Goal: Task Accomplishment & Management: Use online tool/utility

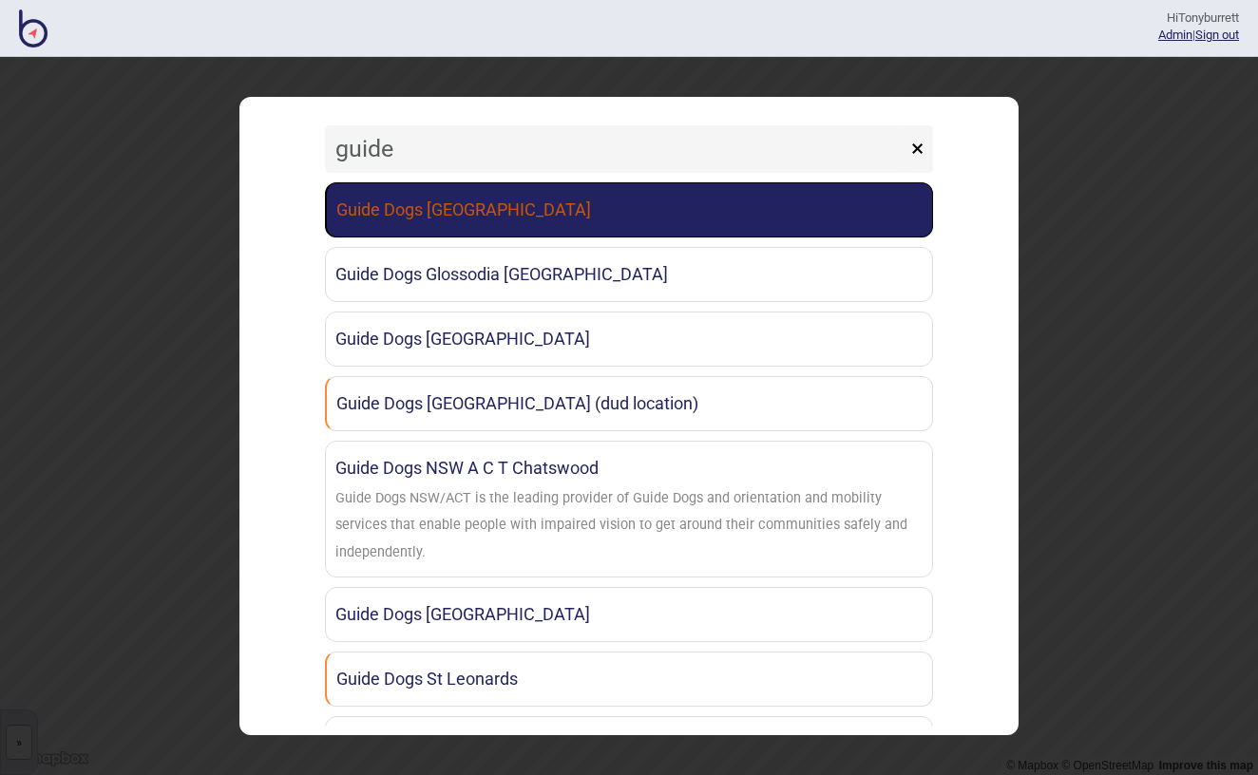
type input "guide"
click at [370, 210] on link "Guide Dogs [GEOGRAPHIC_DATA]" at bounding box center [629, 209] width 608 height 55
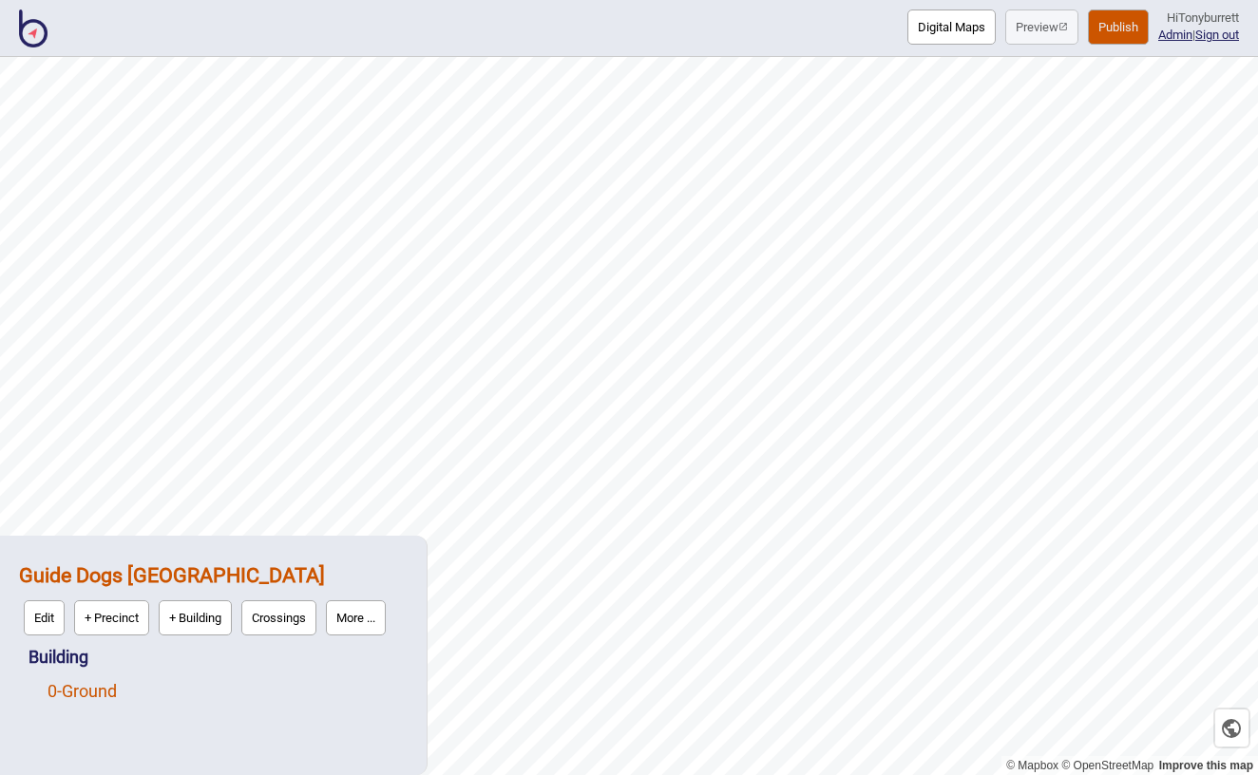
click at [88, 691] on link "0 - Ground" at bounding box center [82, 691] width 69 height 20
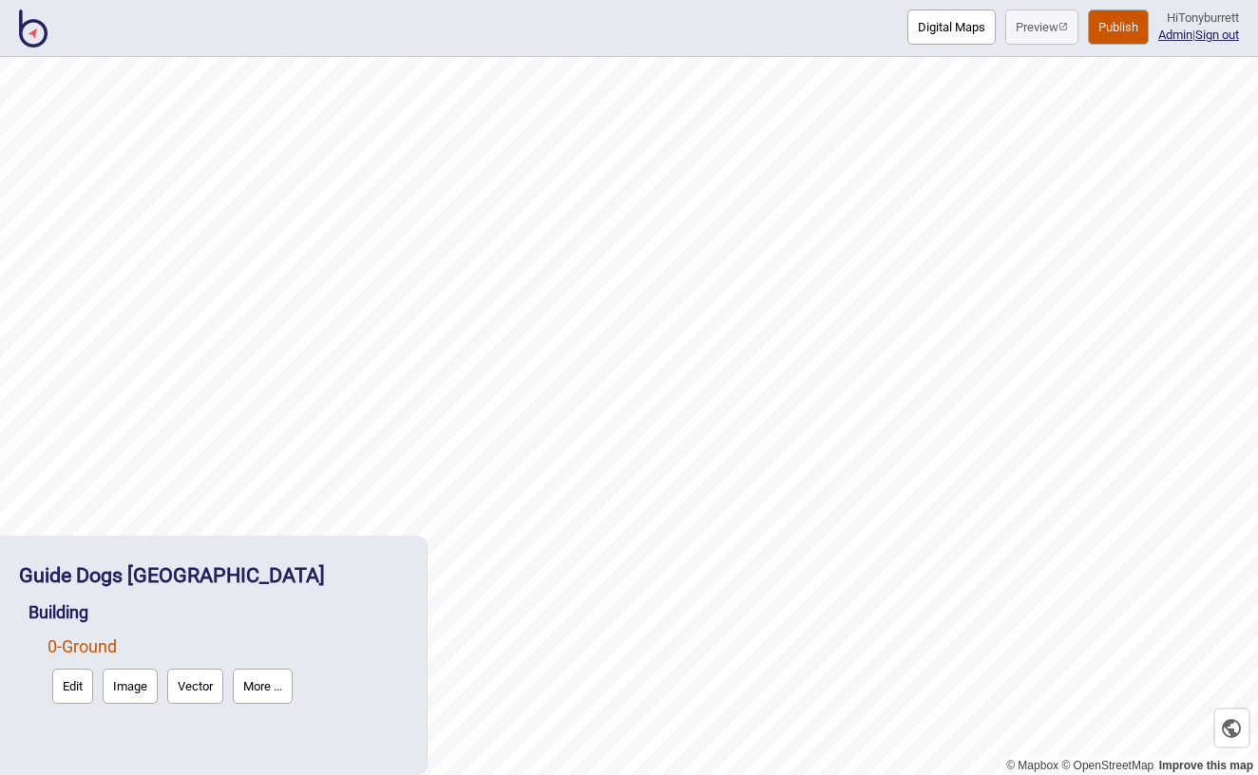
click at [79, 689] on button "Edit" at bounding box center [72, 686] width 41 height 35
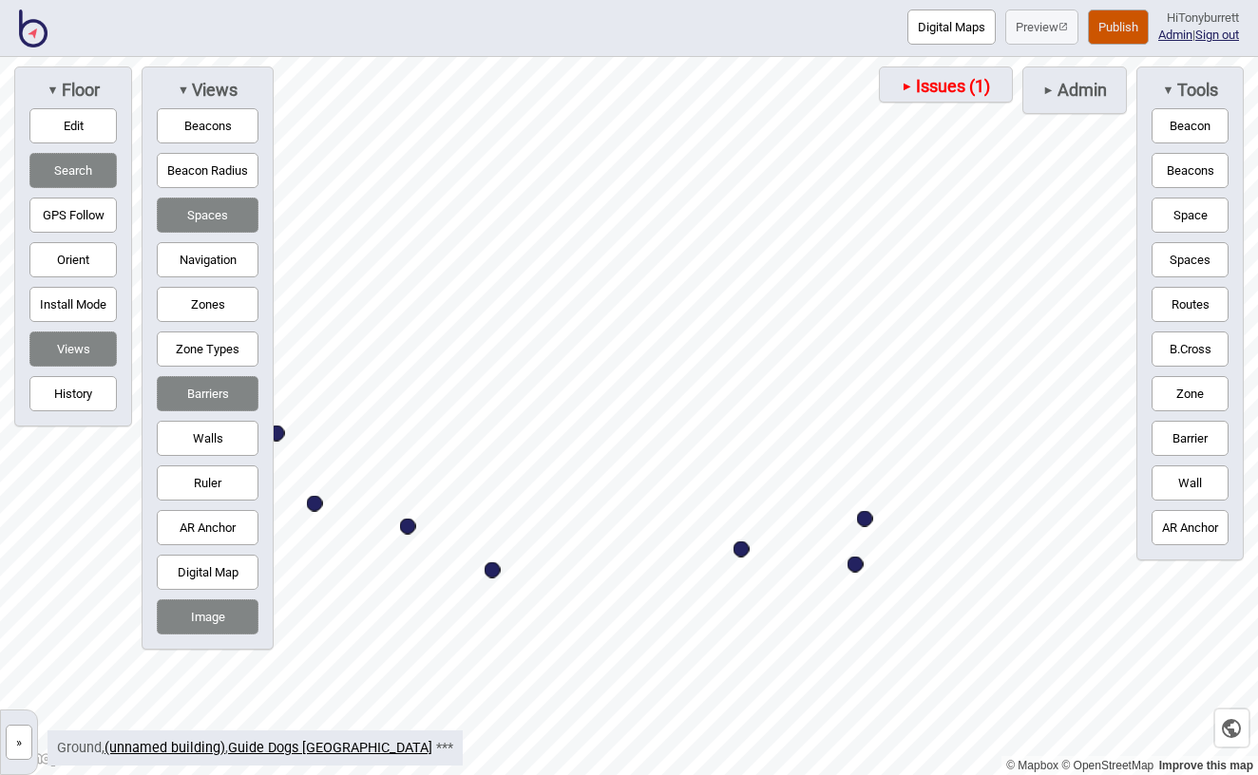
click at [25, 735] on button "»" at bounding box center [19, 742] width 27 height 35
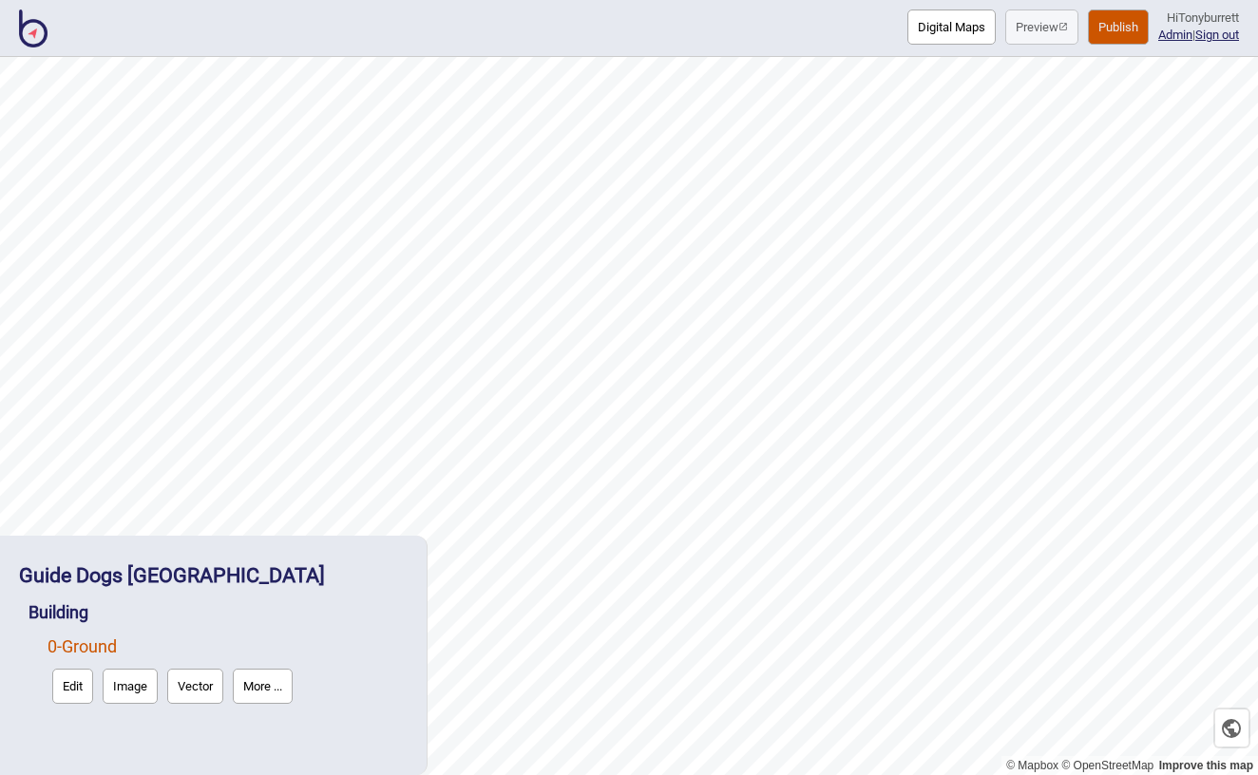
click at [124, 680] on button "Image" at bounding box center [130, 686] width 55 height 35
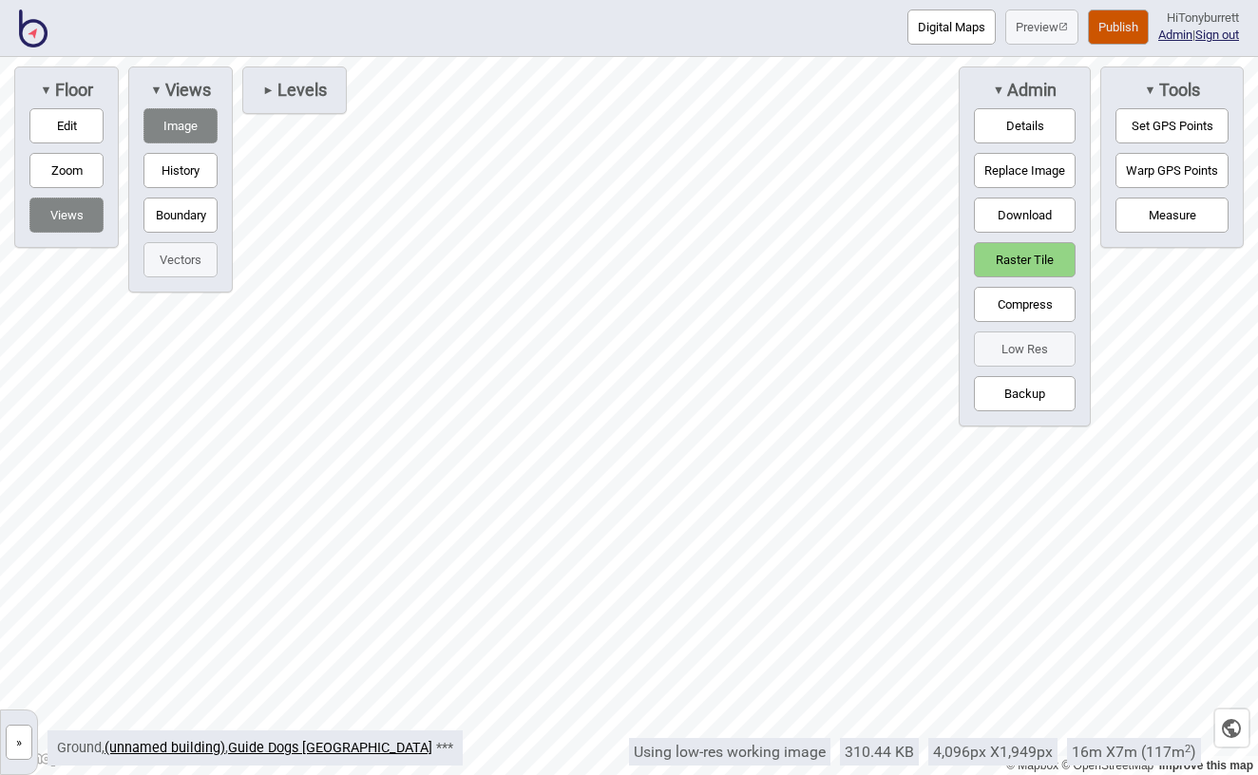
click at [20, 758] on button "»" at bounding box center [19, 742] width 27 height 35
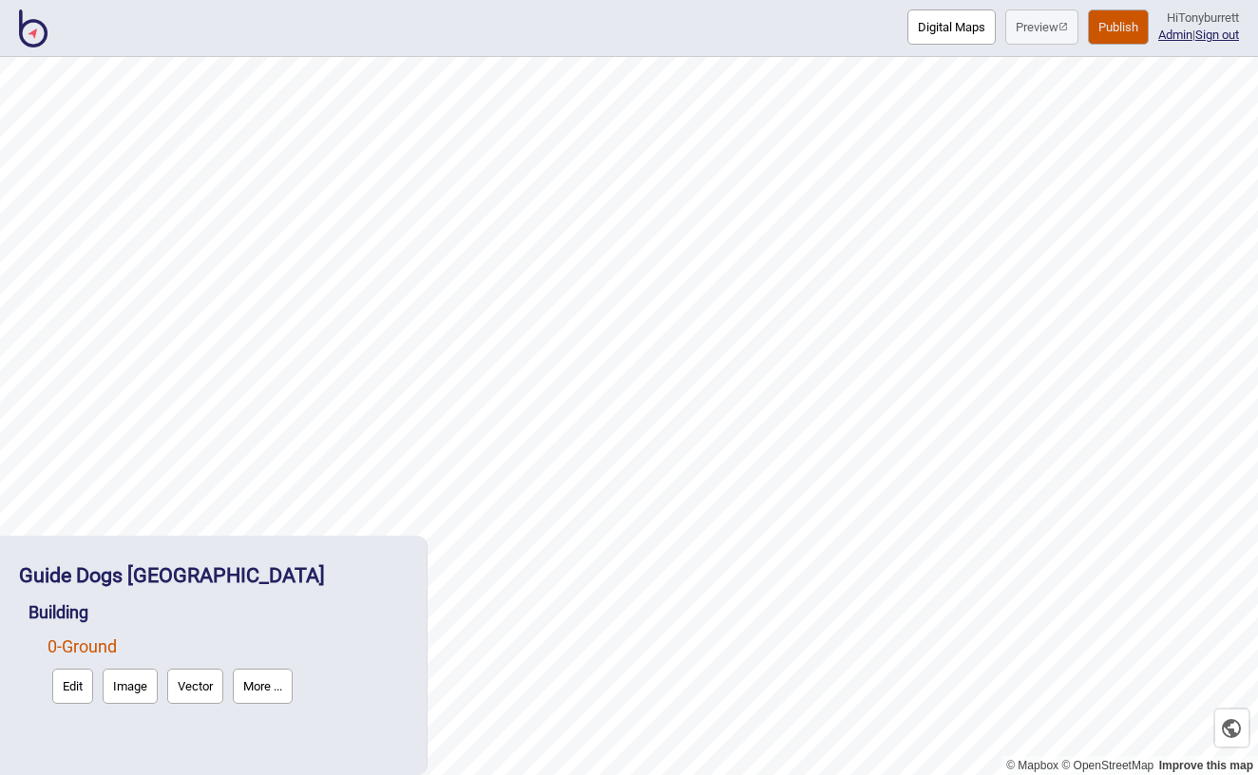
click at [127, 683] on button "Image" at bounding box center [130, 686] width 55 height 35
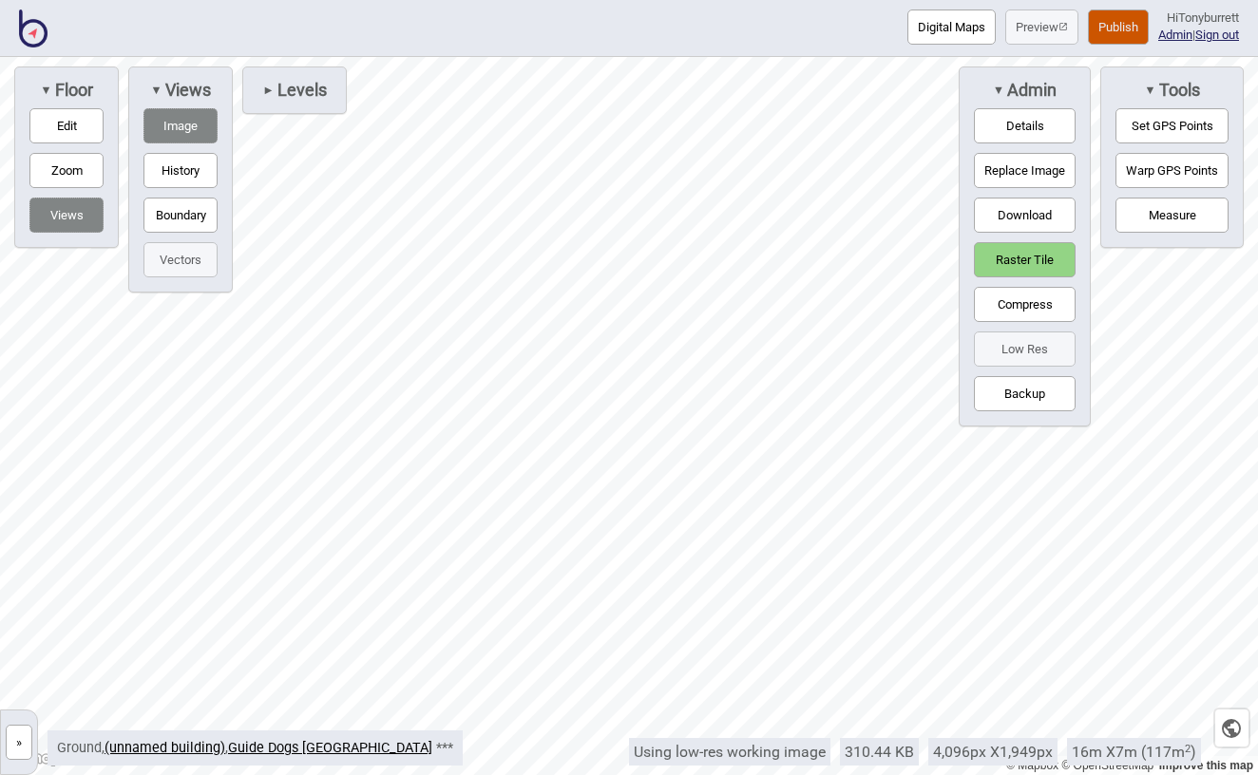
click at [1146, 159] on button "Warp GPS Points" at bounding box center [1172, 170] width 113 height 35
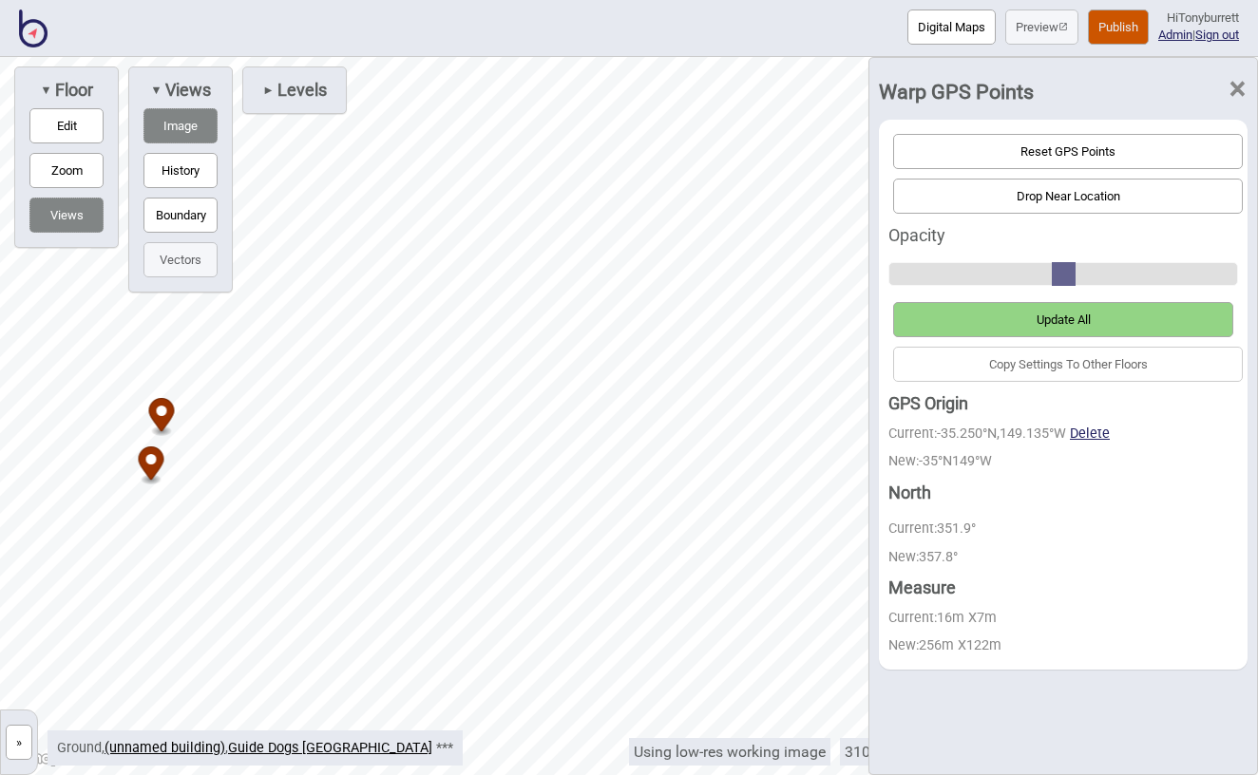
drag, startPoint x: 620, startPoint y: 402, endPoint x: 144, endPoint y: 456, distance: 478.2
drag, startPoint x: 79, startPoint y: 445, endPoint x: 94, endPoint y: 430, distance: 20.8
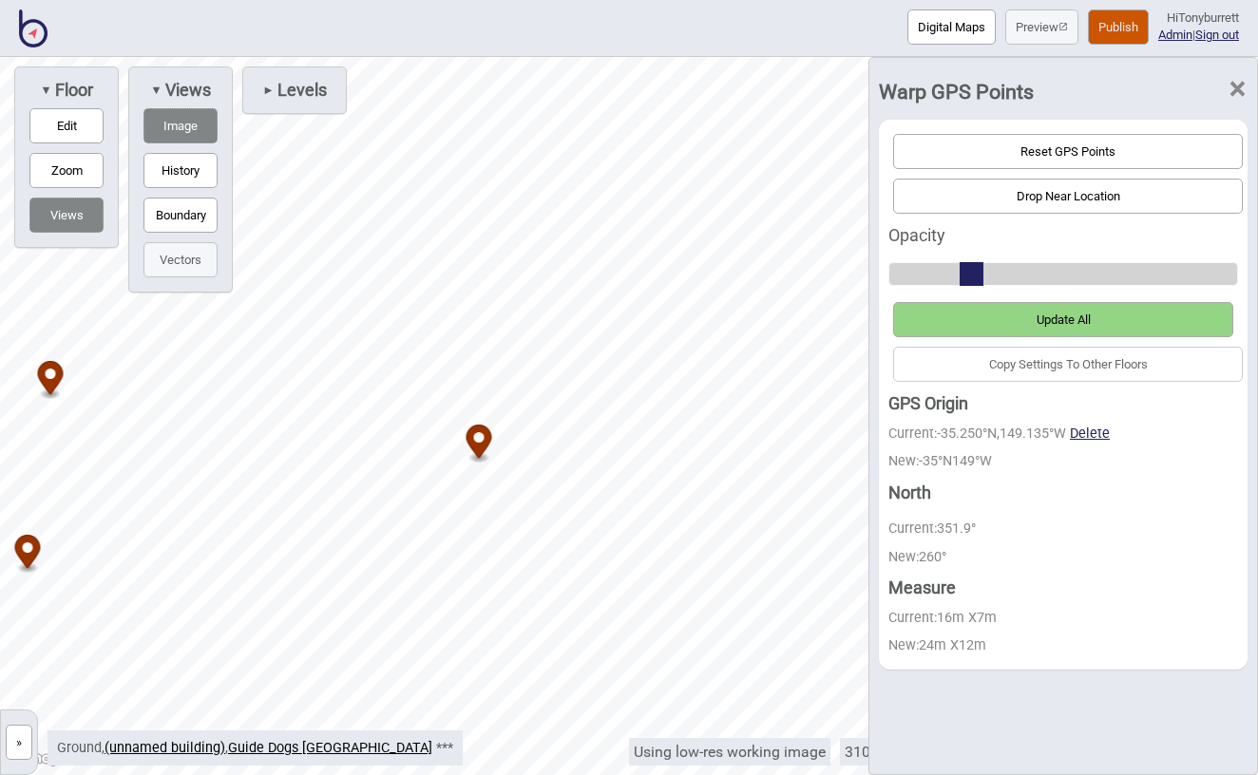
drag, startPoint x: 1061, startPoint y: 277, endPoint x: 983, endPoint y: 278, distance: 77.9
type input "2"
click at [983, 278] on input "range" at bounding box center [1063, 274] width 350 height 24
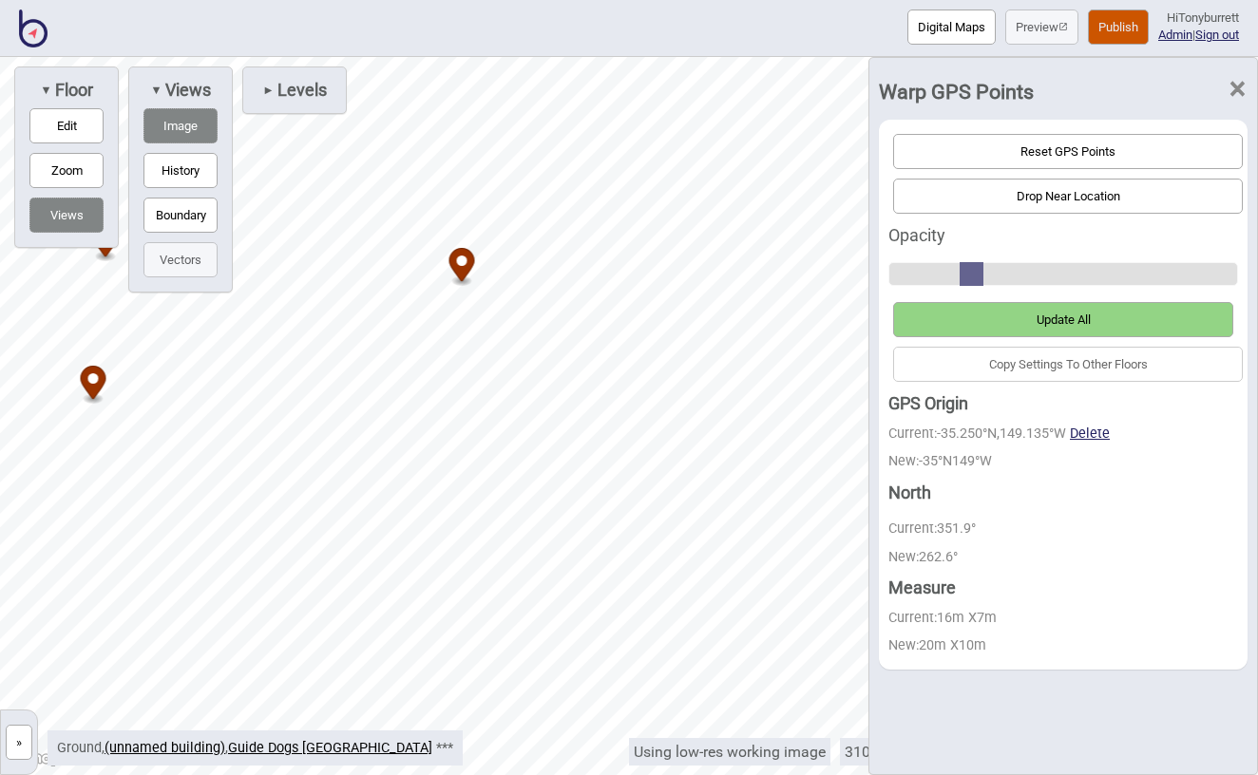
drag, startPoint x: 465, startPoint y: 268, endPoint x: 467, endPoint y: 258, distance: 10.8
click at [296, 434] on icon "Map marker" at bounding box center [294, 425] width 26 height 33
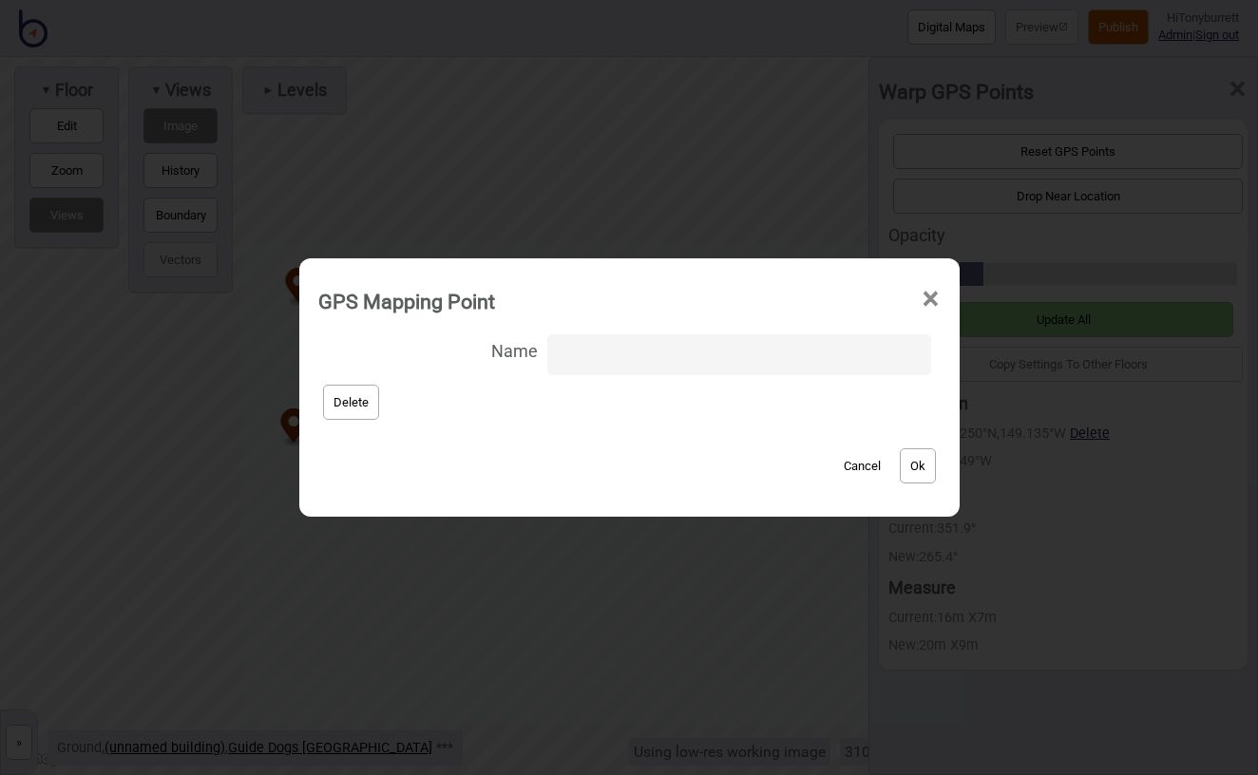
click at [846, 463] on button "Cancel" at bounding box center [862, 465] width 56 height 35
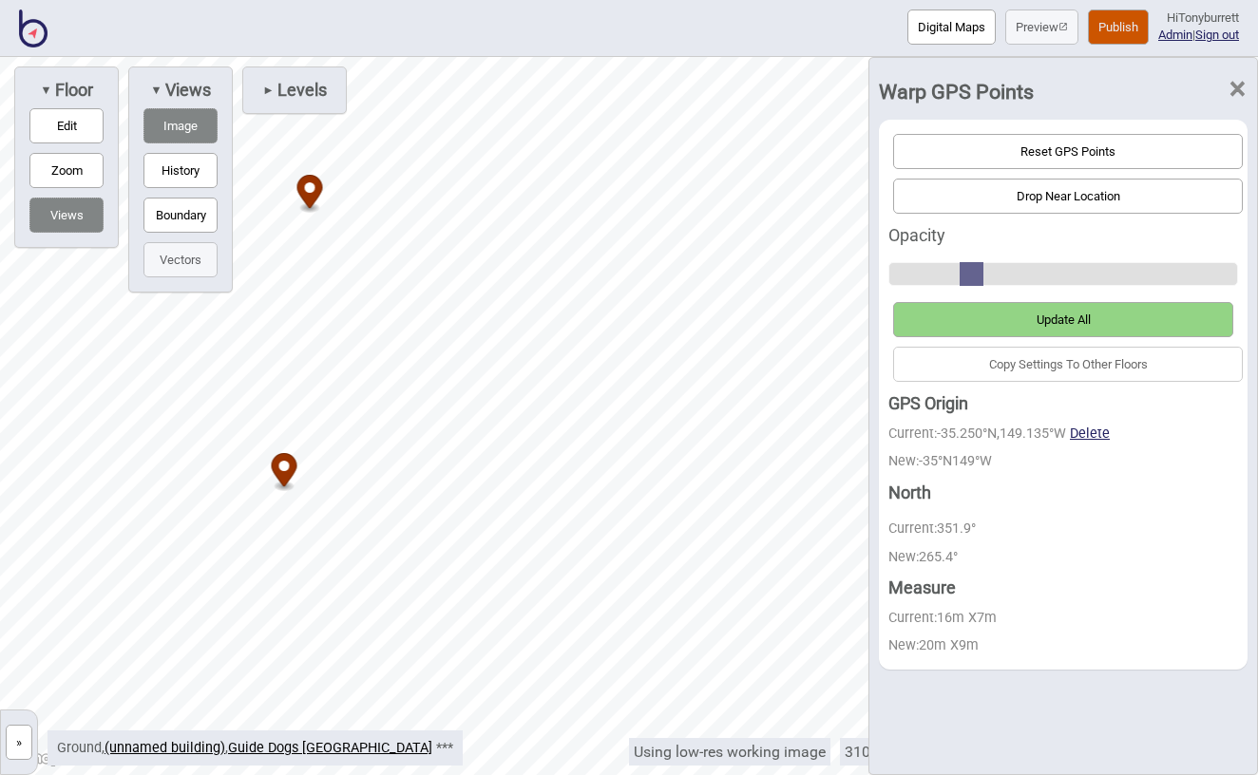
drag, startPoint x: 303, startPoint y: 461, endPoint x: 287, endPoint y: 459, distance: 16.3
click at [1055, 320] on span "Update All" at bounding box center [1064, 320] width 54 height 14
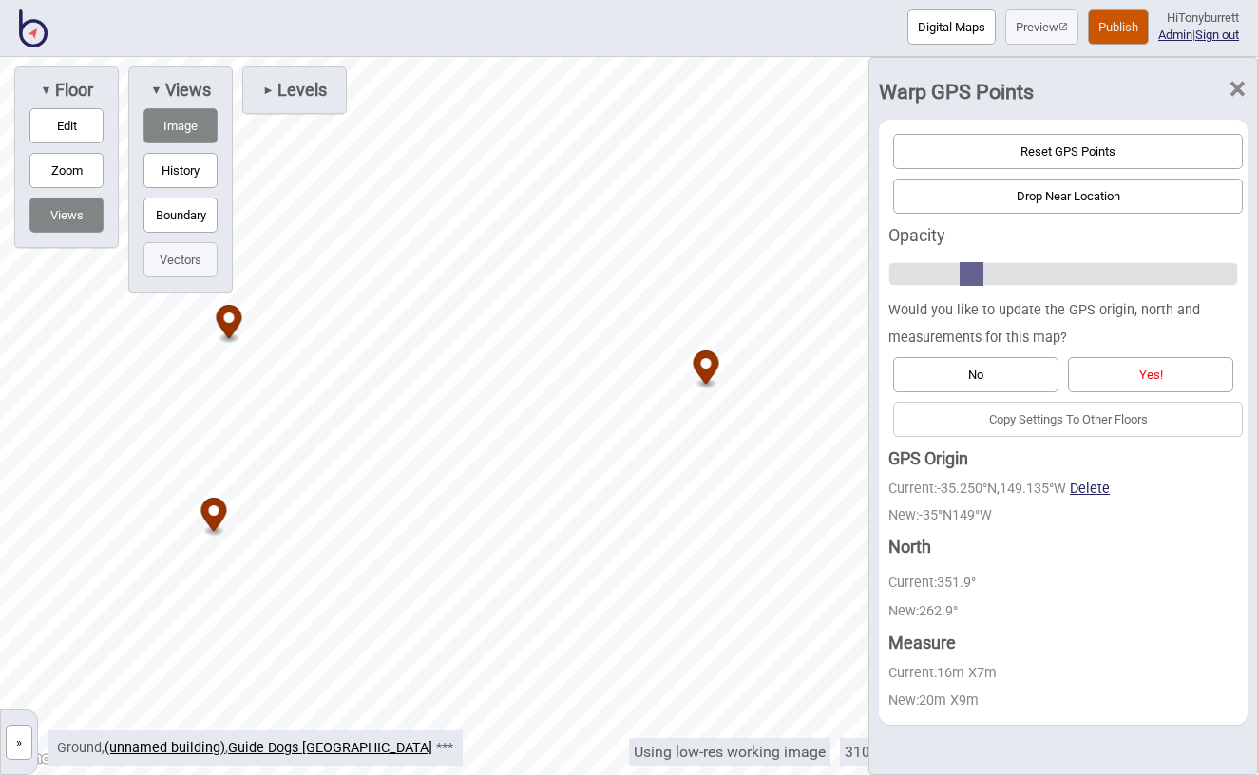
click at [1131, 370] on button "Yes!" at bounding box center [1150, 374] width 165 height 35
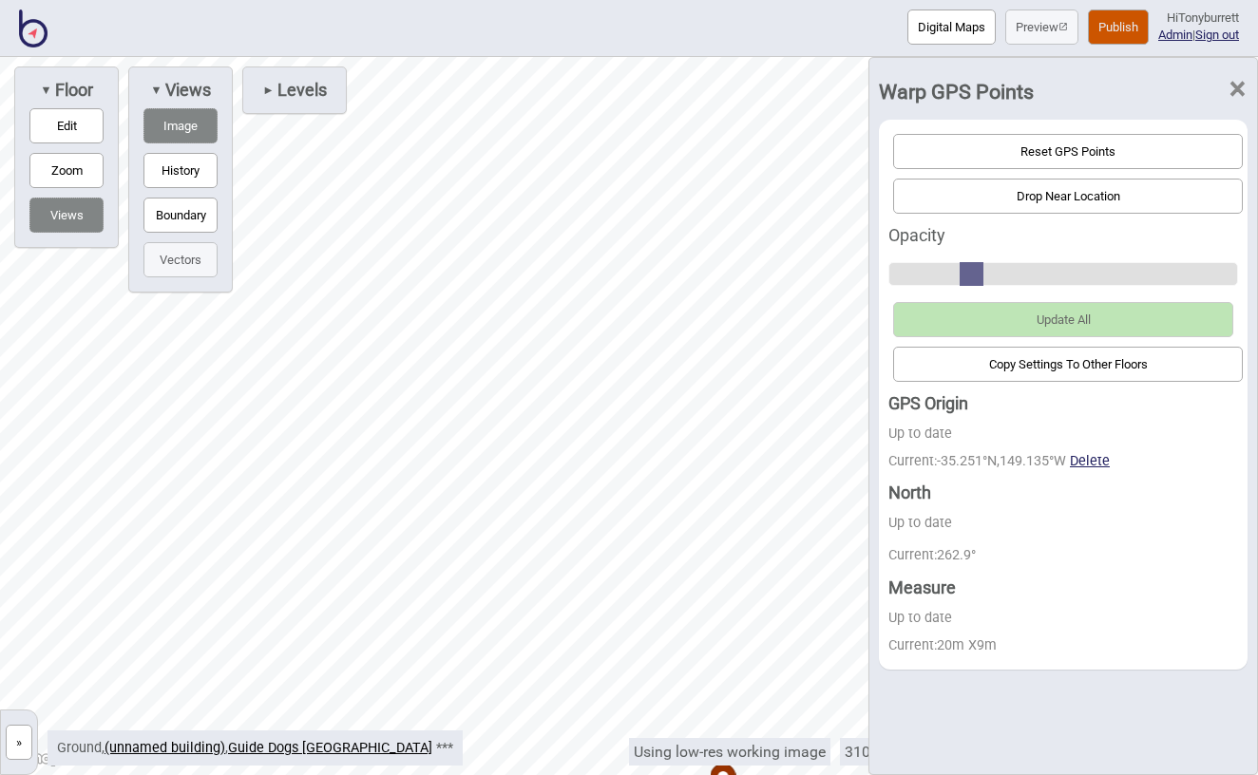
click at [1235, 93] on span "×" at bounding box center [1238, 89] width 20 height 63
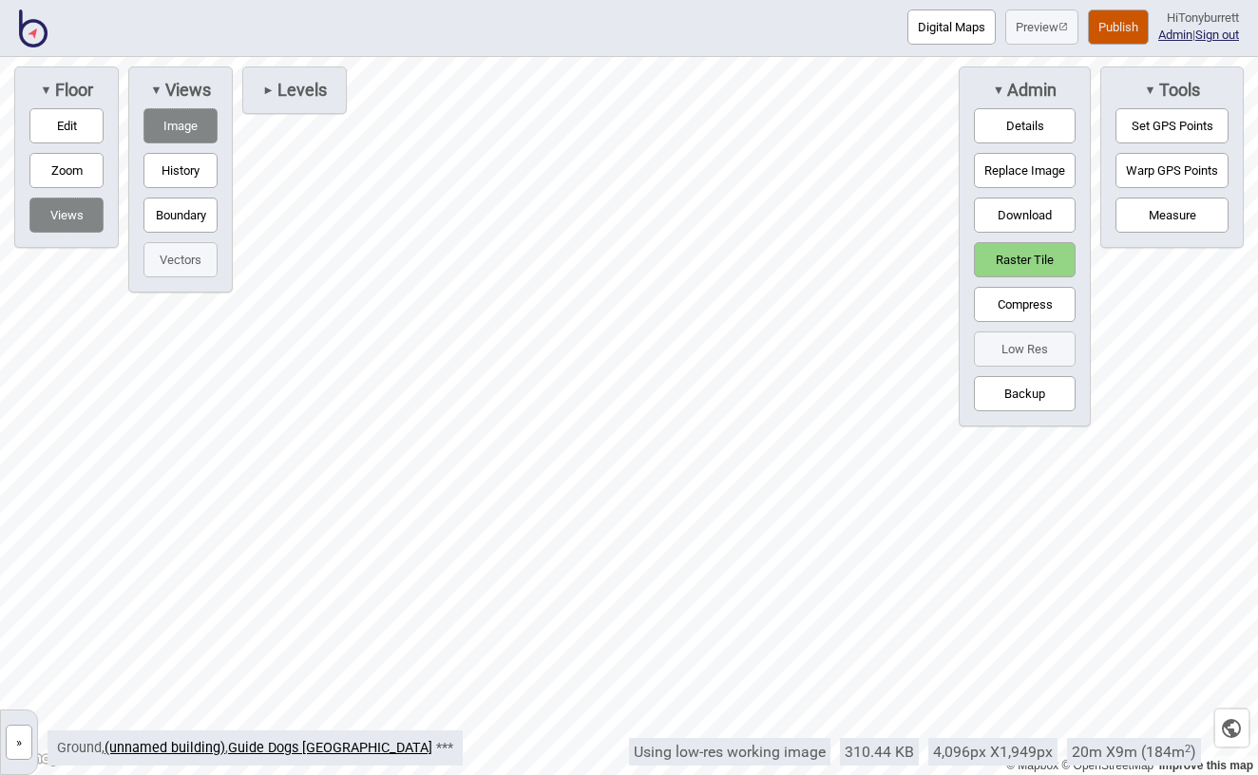
click at [18, 749] on button "»" at bounding box center [19, 742] width 27 height 35
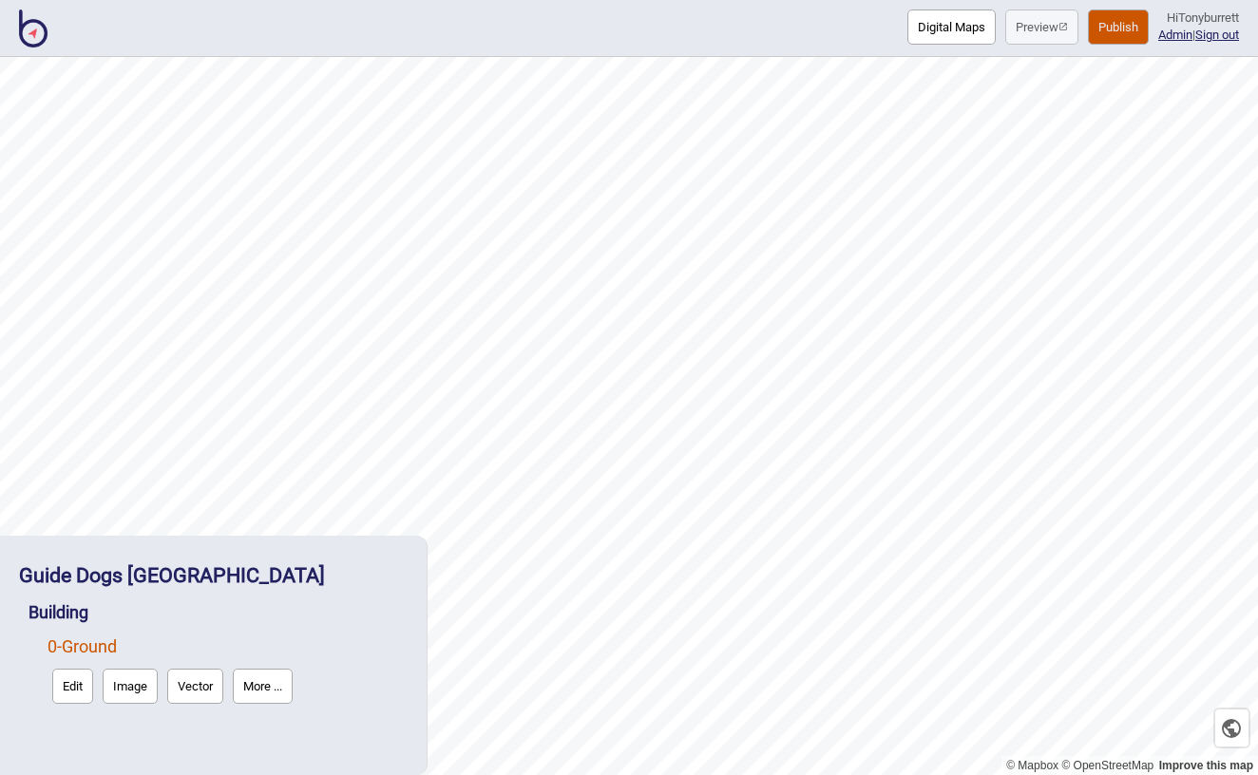
click at [77, 683] on button "Edit" at bounding box center [72, 686] width 41 height 35
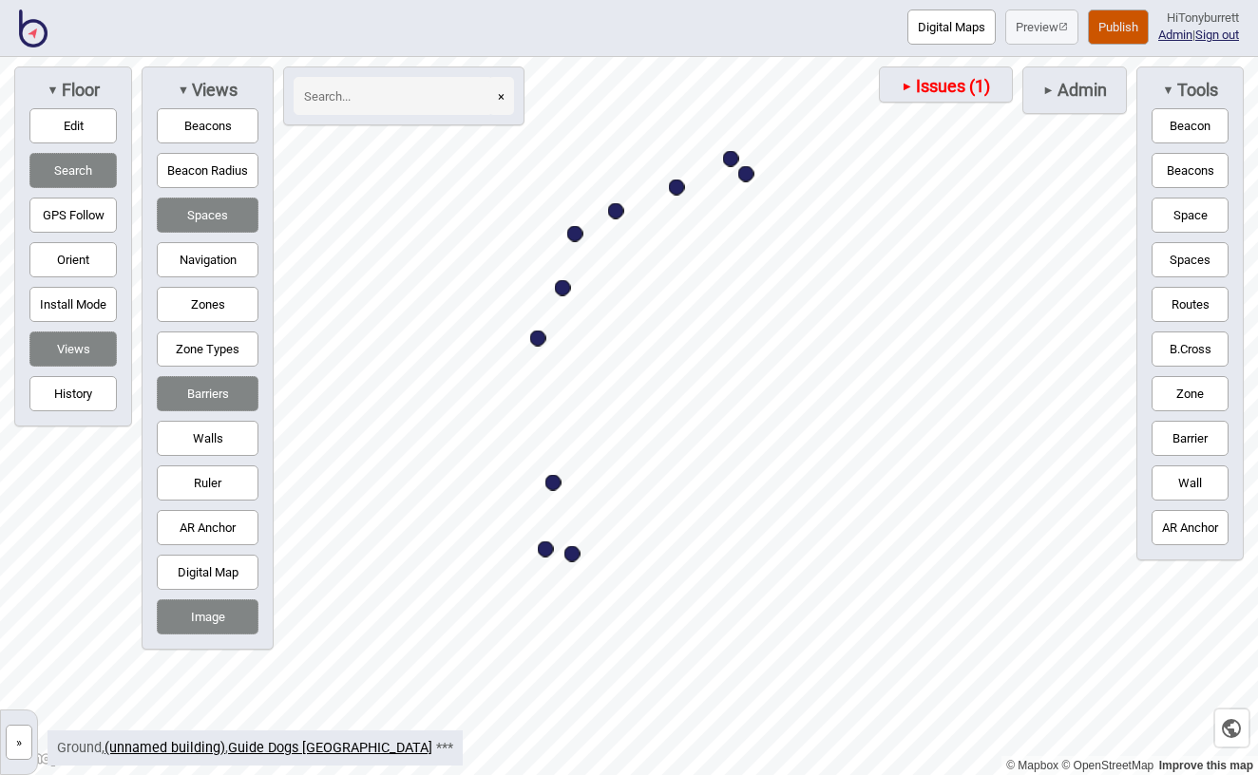
click at [208, 383] on button "Barriers" at bounding box center [208, 393] width 102 height 35
click at [1085, 105] on div "► Admin" at bounding box center [1074, 91] width 105 height 48
click at [1055, 97] on span "Admin" at bounding box center [1081, 90] width 52 height 21
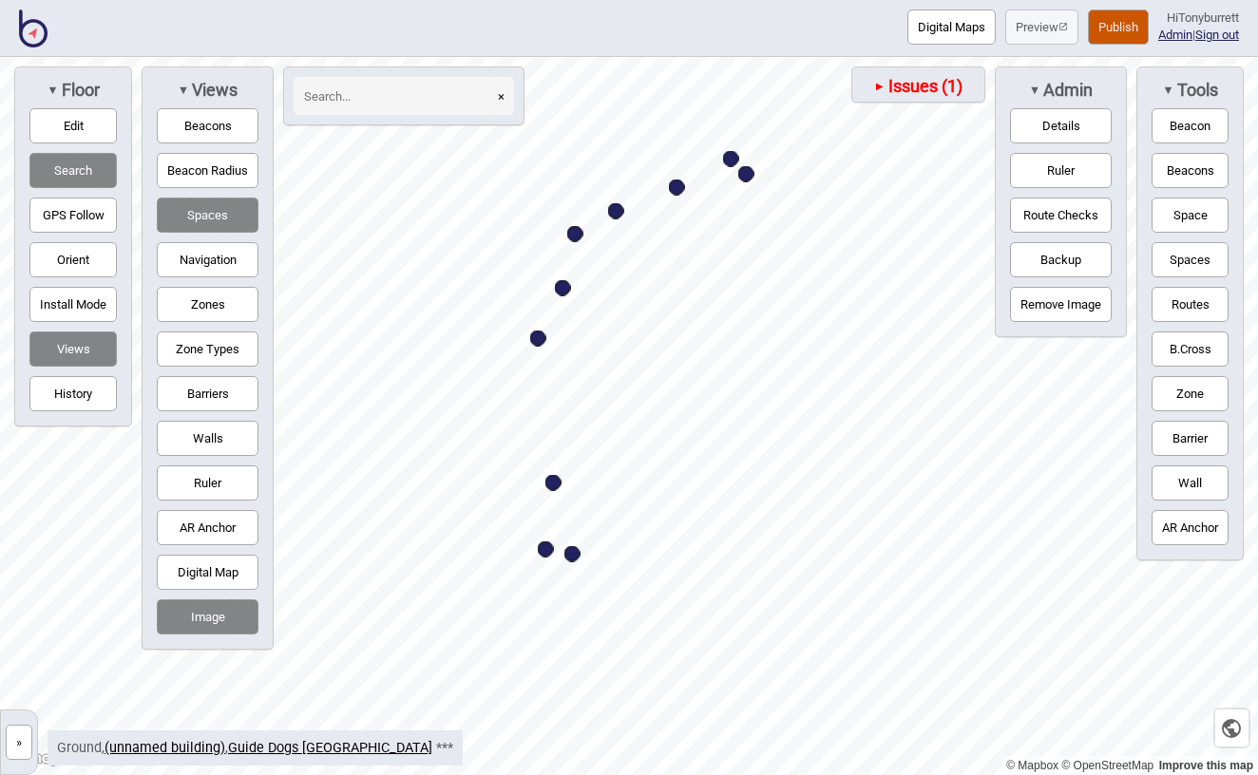
click at [1063, 173] on button "Ruler" at bounding box center [1061, 170] width 102 height 35
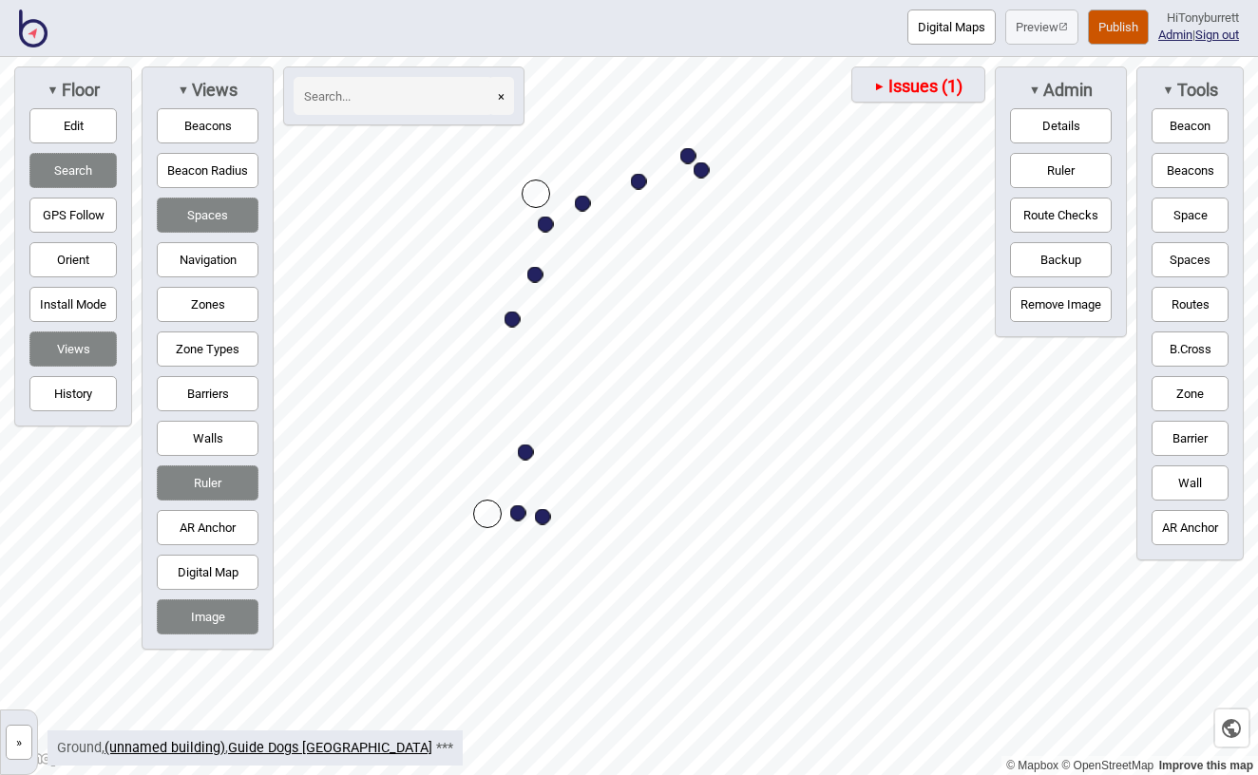
click at [10, 741] on button "»" at bounding box center [19, 742] width 27 height 35
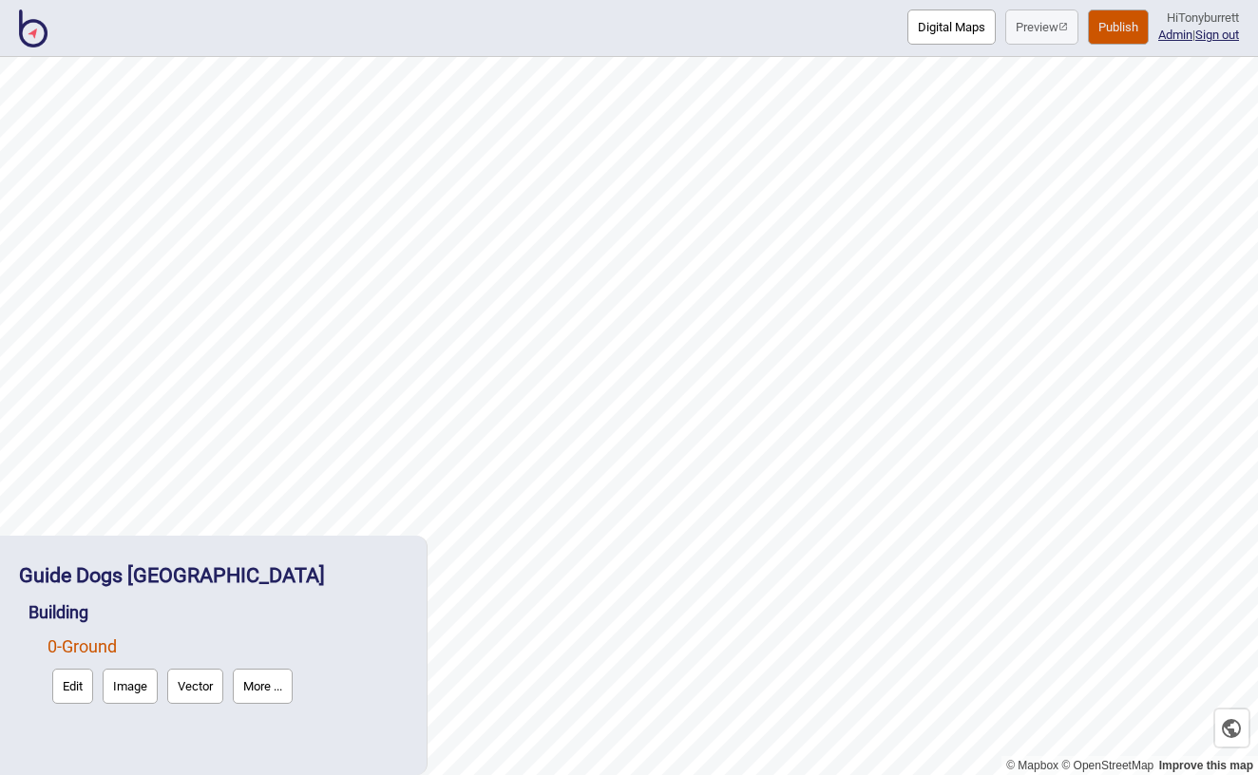
click at [114, 679] on button "Image" at bounding box center [130, 686] width 55 height 35
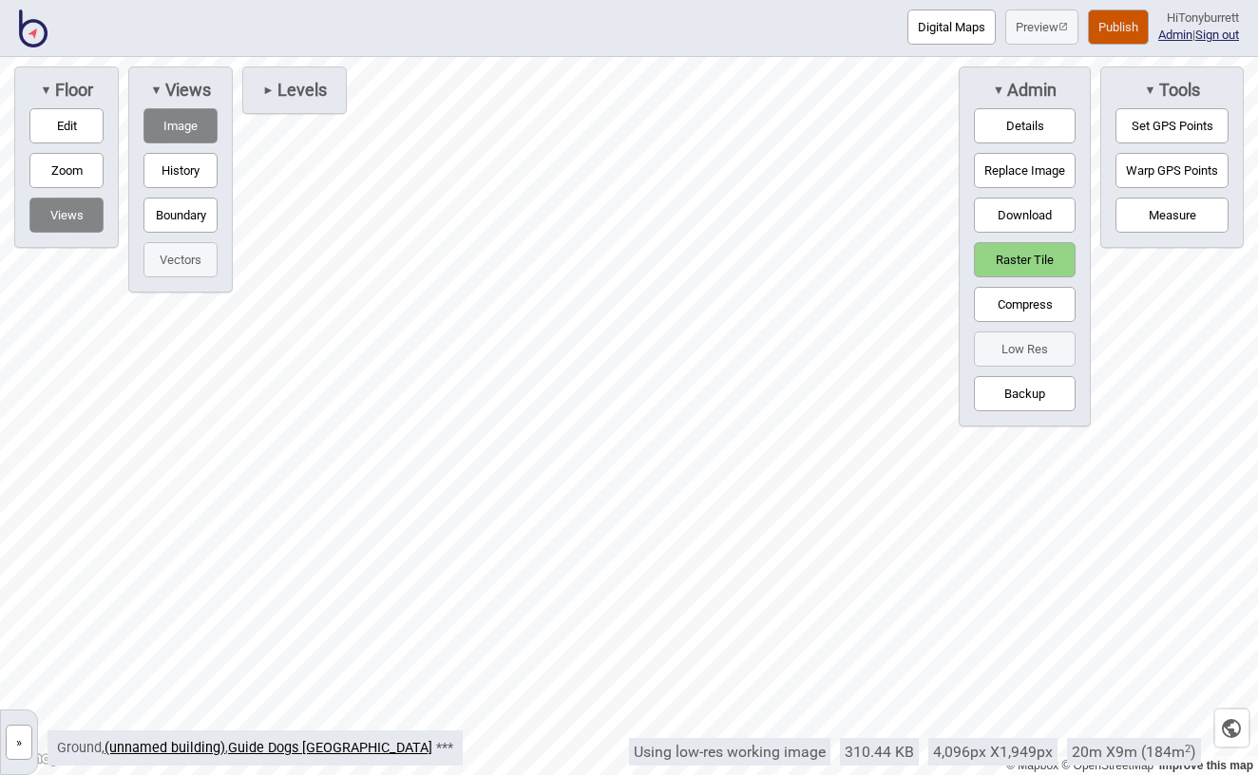
click at [1163, 211] on button "Measure" at bounding box center [1172, 215] width 113 height 35
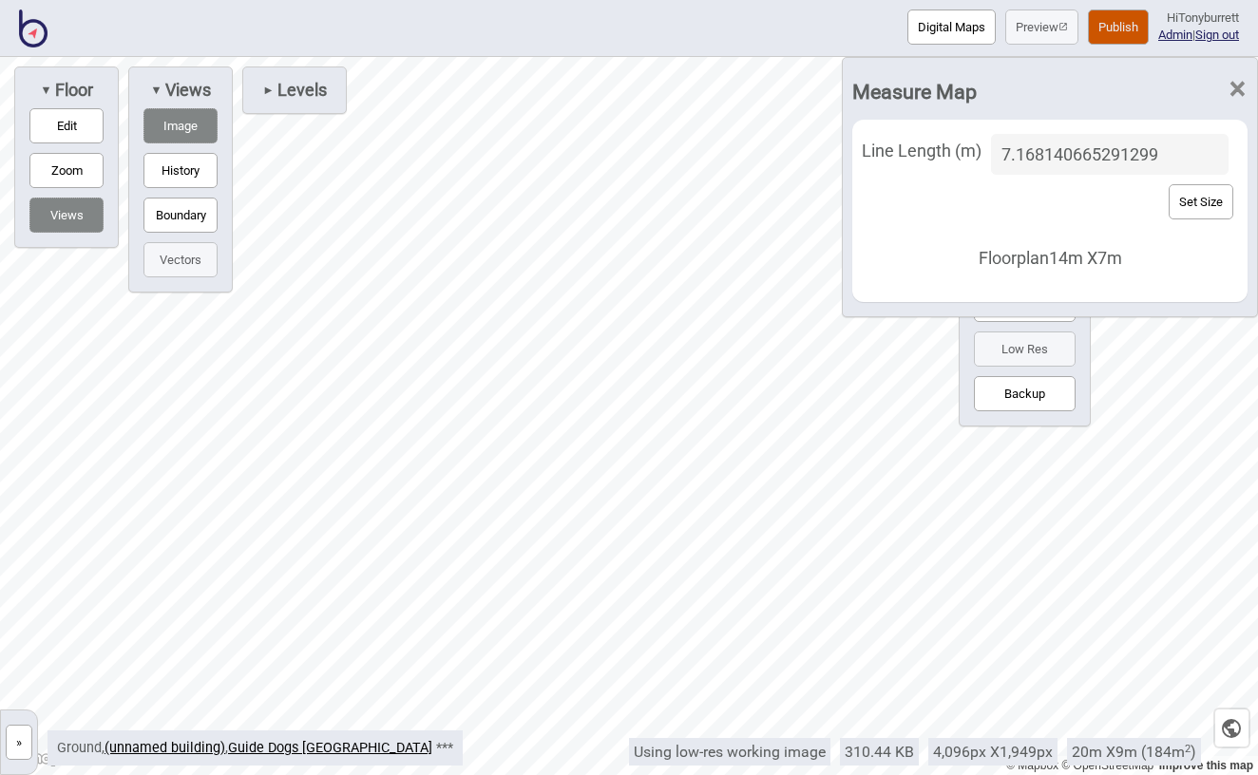
click at [59, 124] on button "Edit" at bounding box center [66, 125] width 74 height 35
click at [567, 191] on div "Map marker" at bounding box center [561, 193] width 29 height 29
click at [575, 0] on div "Digital Maps Preview Publish Hi Tonyburrett Admin | Sign out © Mapbox © OpenStr…" at bounding box center [629, 0] width 1258 height 0
click at [1097, 160] on input "7.168140665291299" at bounding box center [1110, 154] width 238 height 41
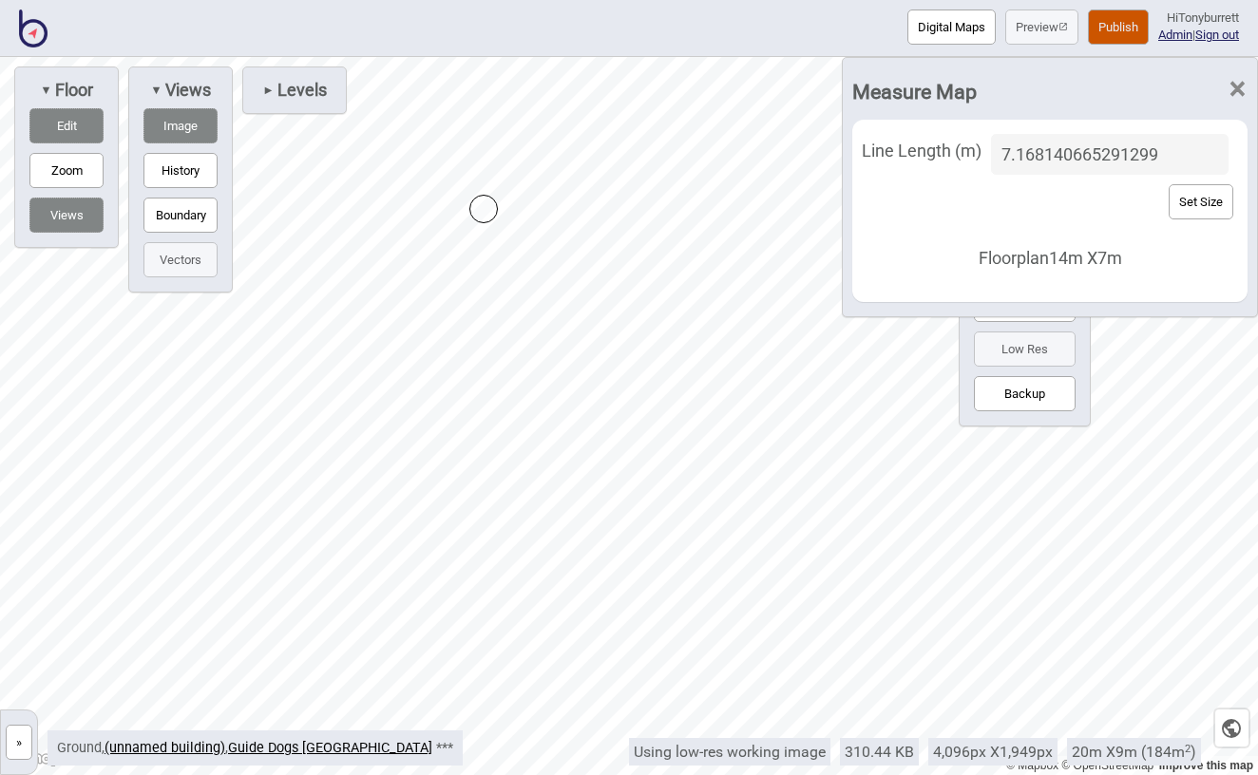
click at [1097, 160] on input "7.168140665291299" at bounding box center [1110, 154] width 238 height 41
type input "10.65"
click at [1197, 207] on button "Set Size" at bounding box center [1201, 201] width 65 height 35
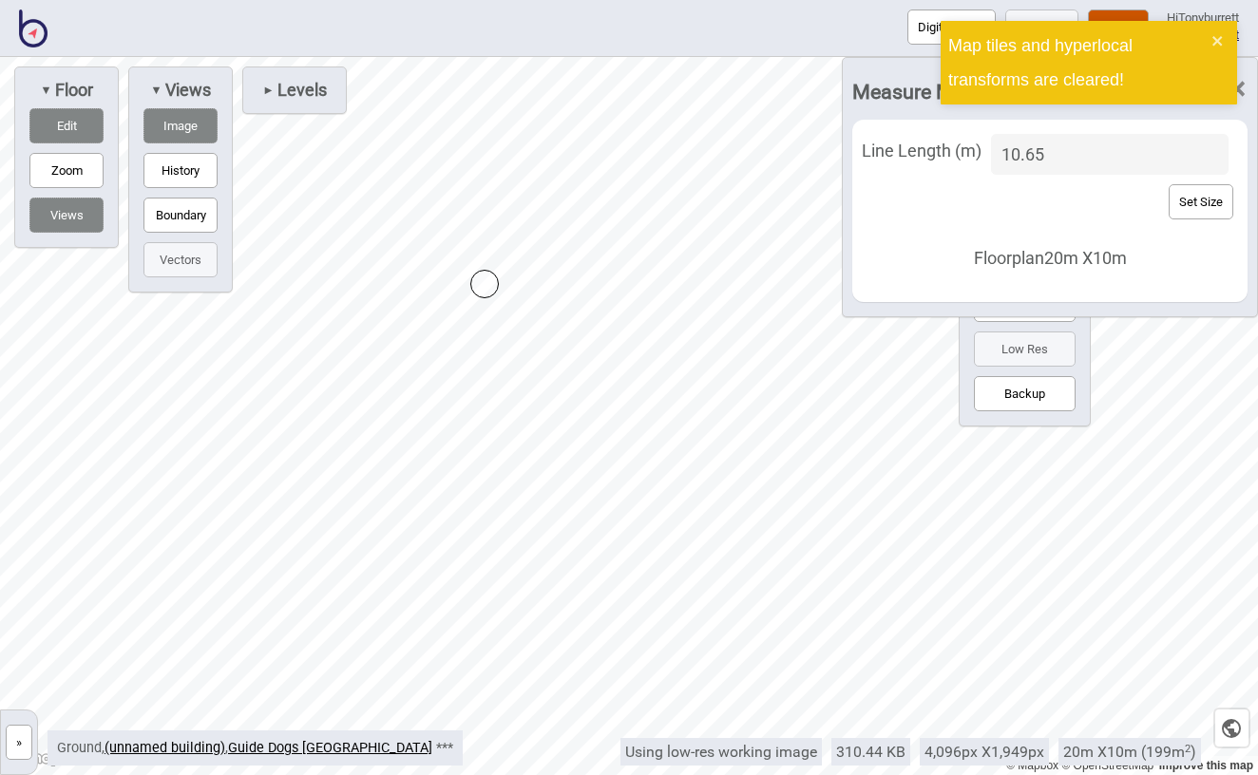
click at [996, 237] on div "Line Length (m) 10.65 Set Size Floorplan 20 m X 10 m" at bounding box center [1050, 202] width 376 height 146
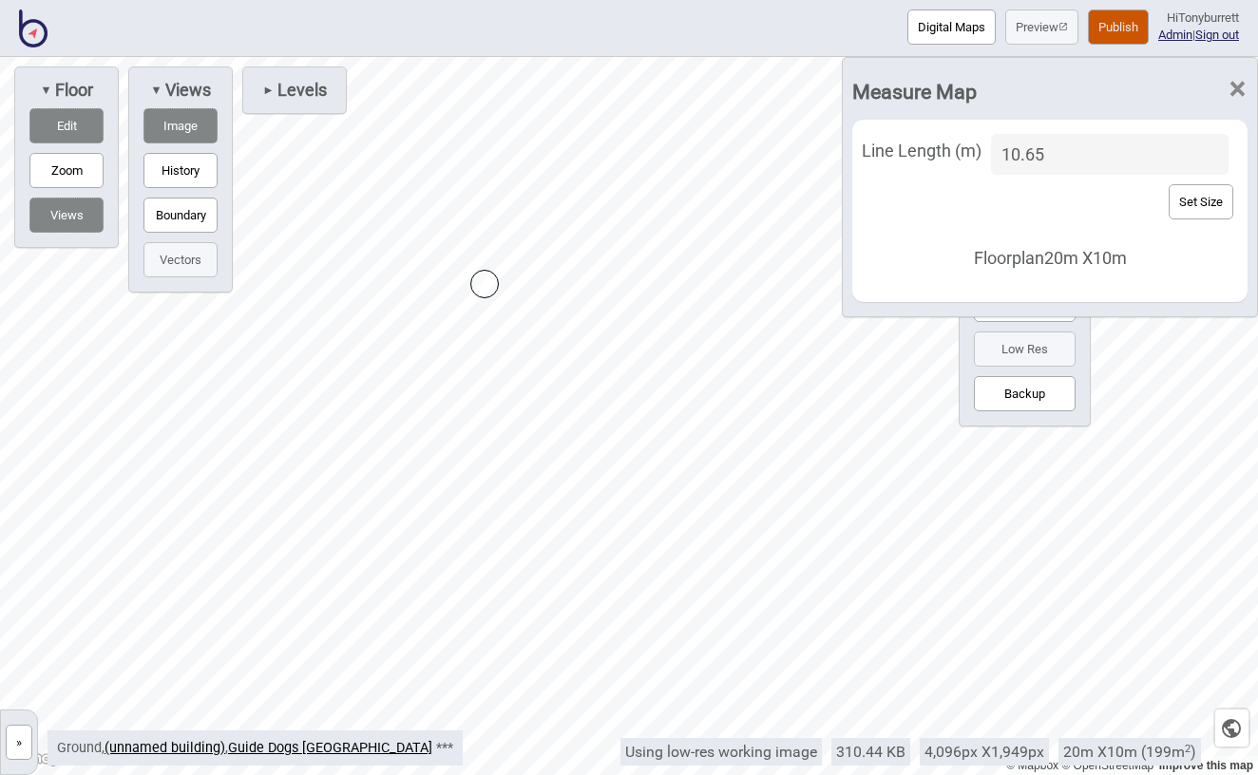
click at [1233, 94] on span "×" at bounding box center [1238, 89] width 20 height 63
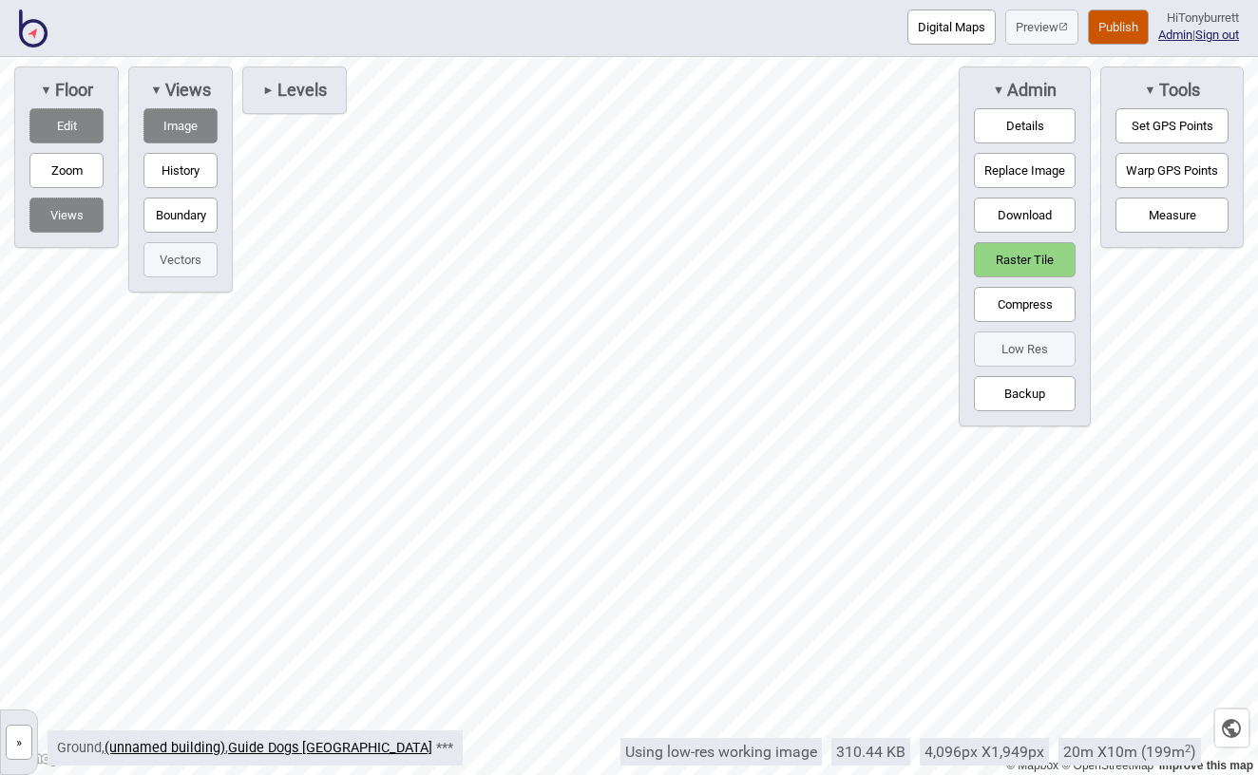
click at [1149, 173] on button "Warp GPS Points" at bounding box center [1172, 170] width 113 height 35
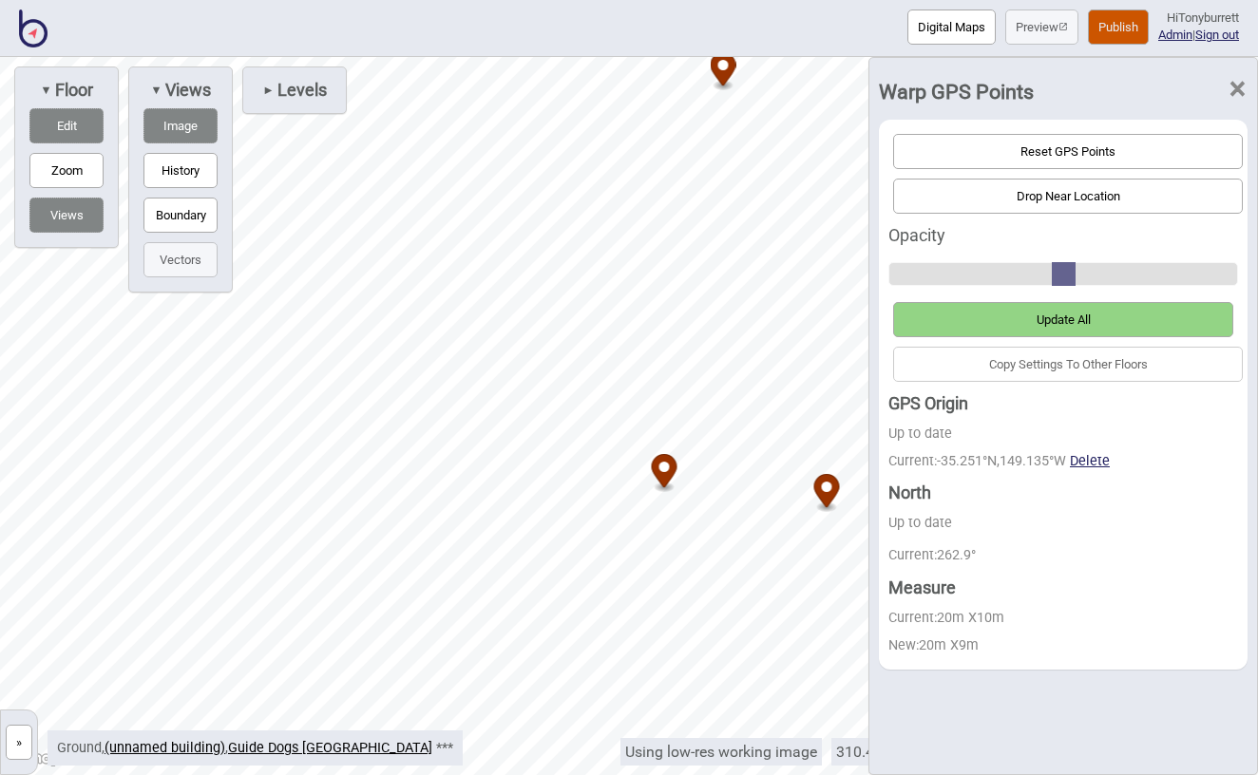
click at [1231, 92] on span "×" at bounding box center [1238, 89] width 20 height 63
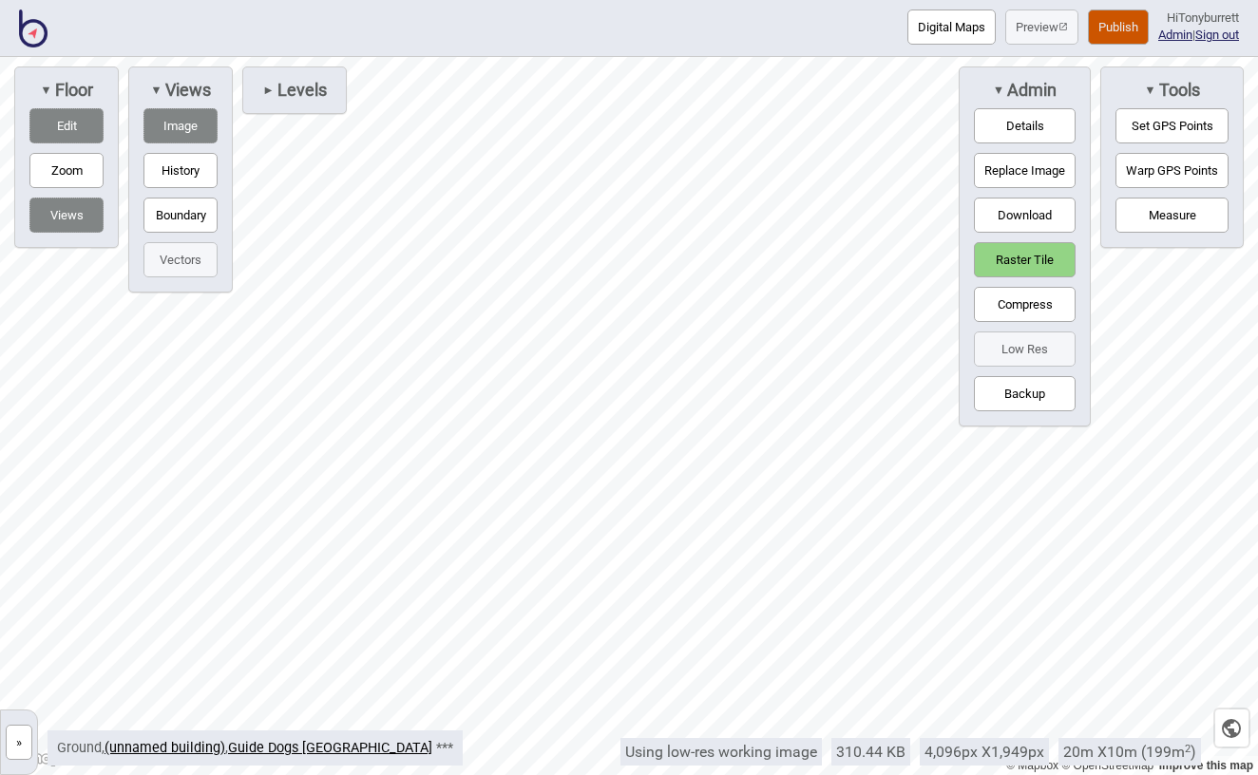
click at [17, 734] on button "»" at bounding box center [19, 742] width 27 height 35
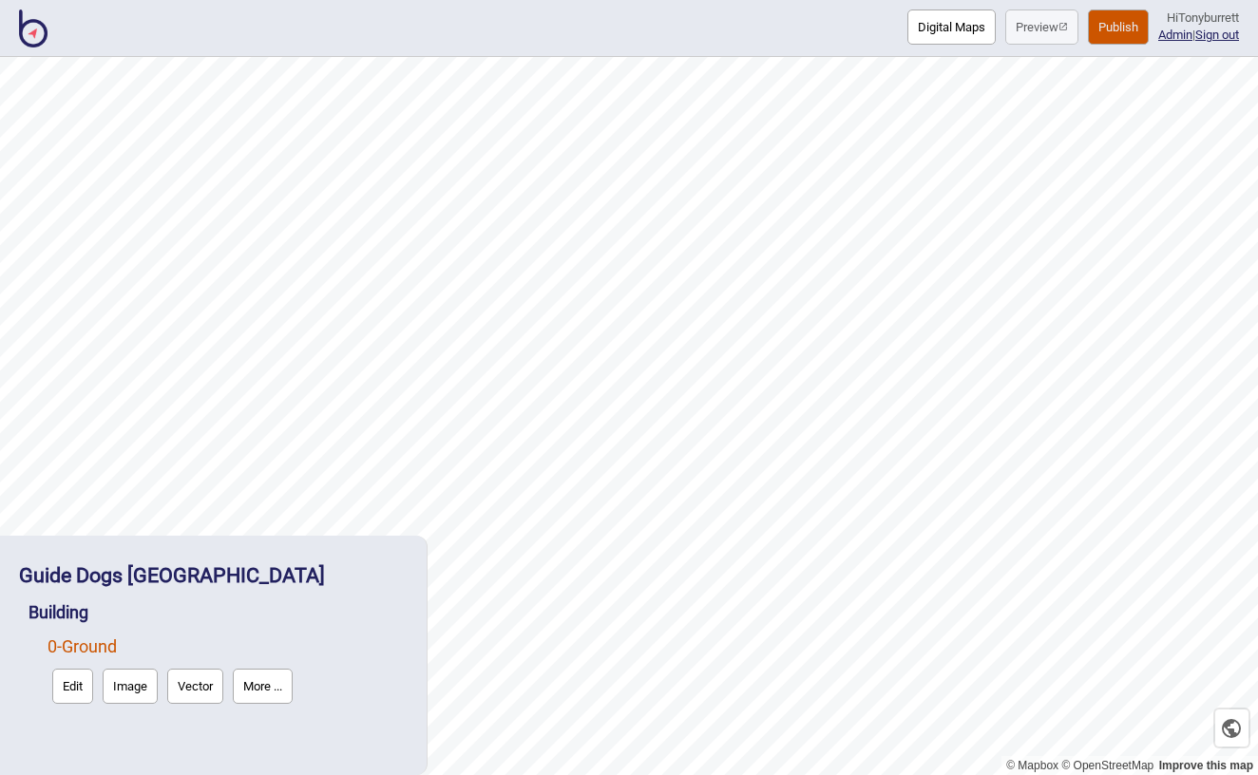
click at [260, 682] on button "More ..." at bounding box center [263, 686] width 60 height 35
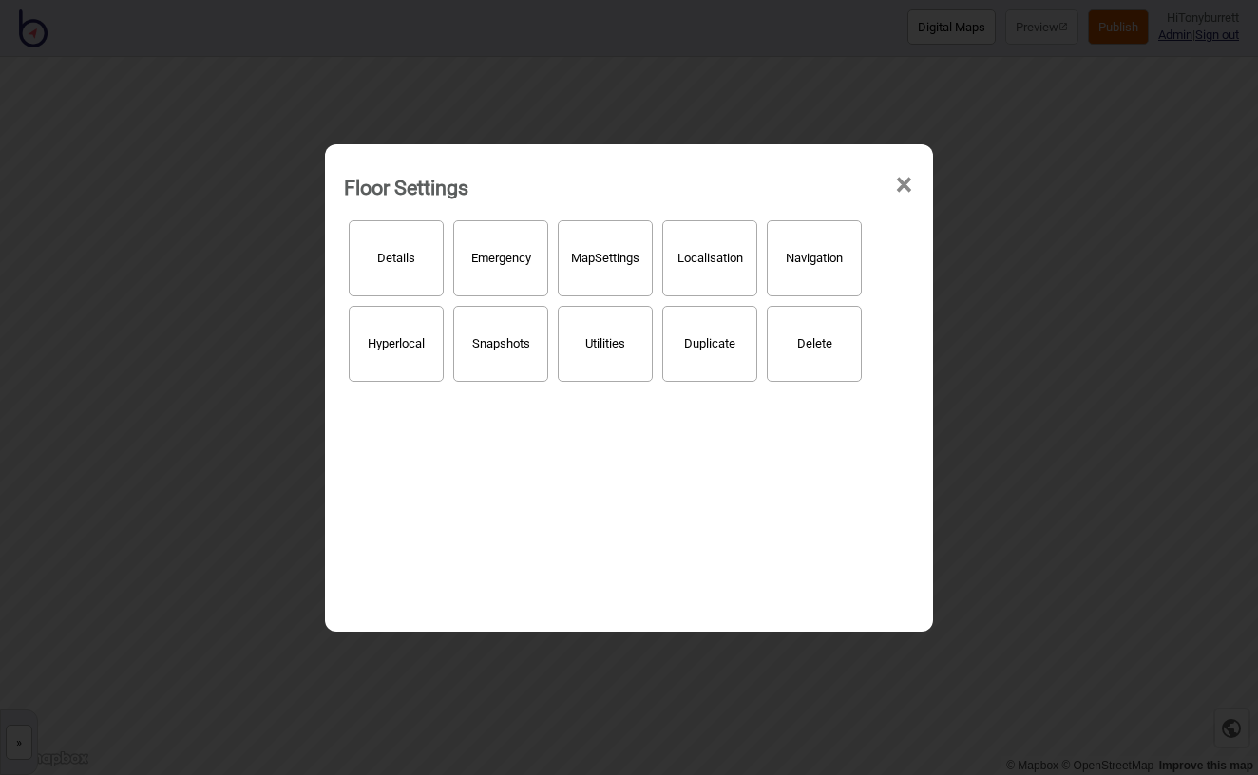
click at [407, 336] on button "Hyperlocal" at bounding box center [396, 344] width 95 height 76
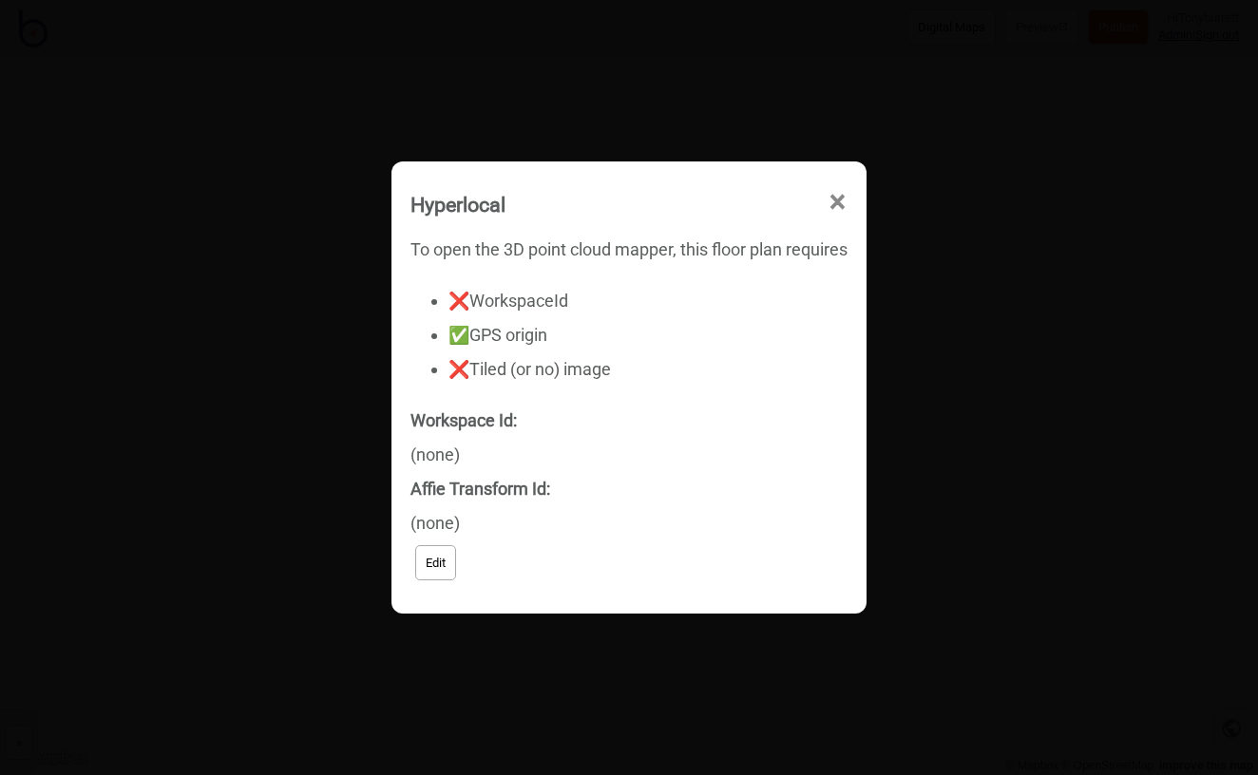
click at [854, 201] on div "Hyperlocal ×" at bounding box center [629, 199] width 456 height 57
click at [838, 199] on span "×" at bounding box center [838, 202] width 20 height 63
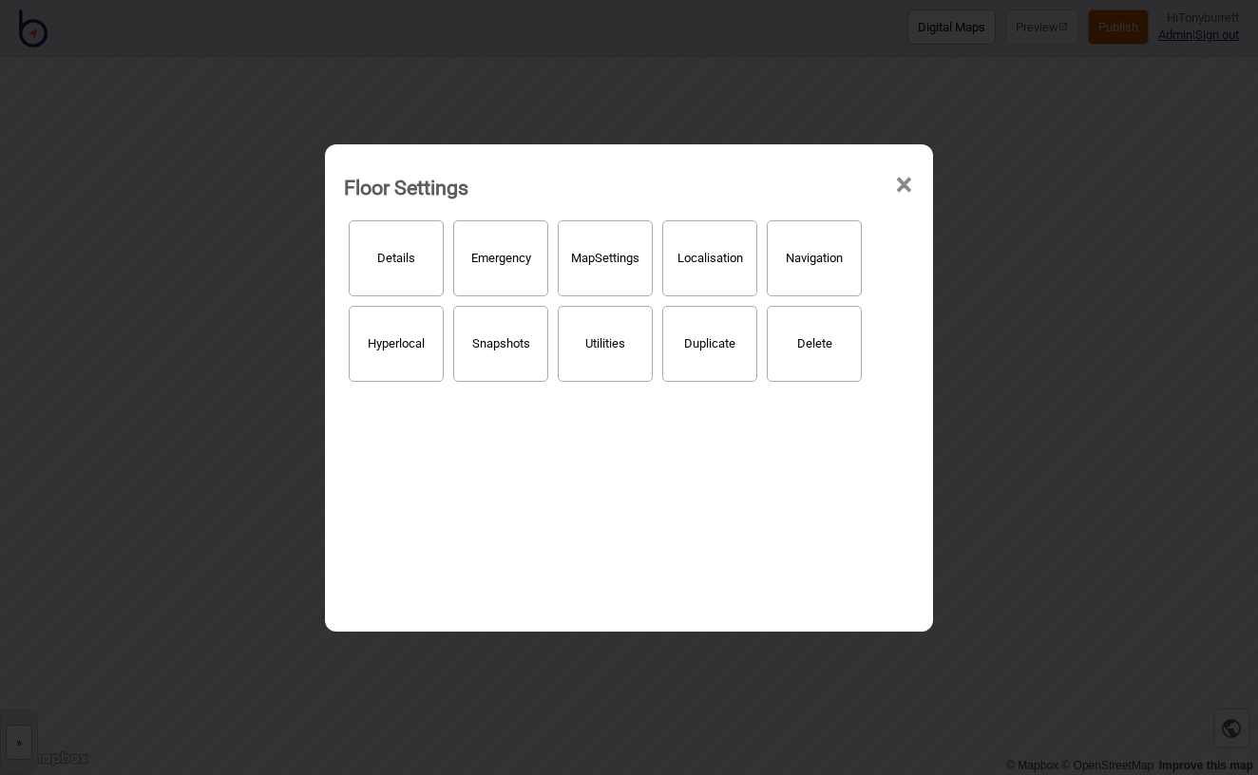
click at [909, 182] on span "×" at bounding box center [904, 185] width 20 height 63
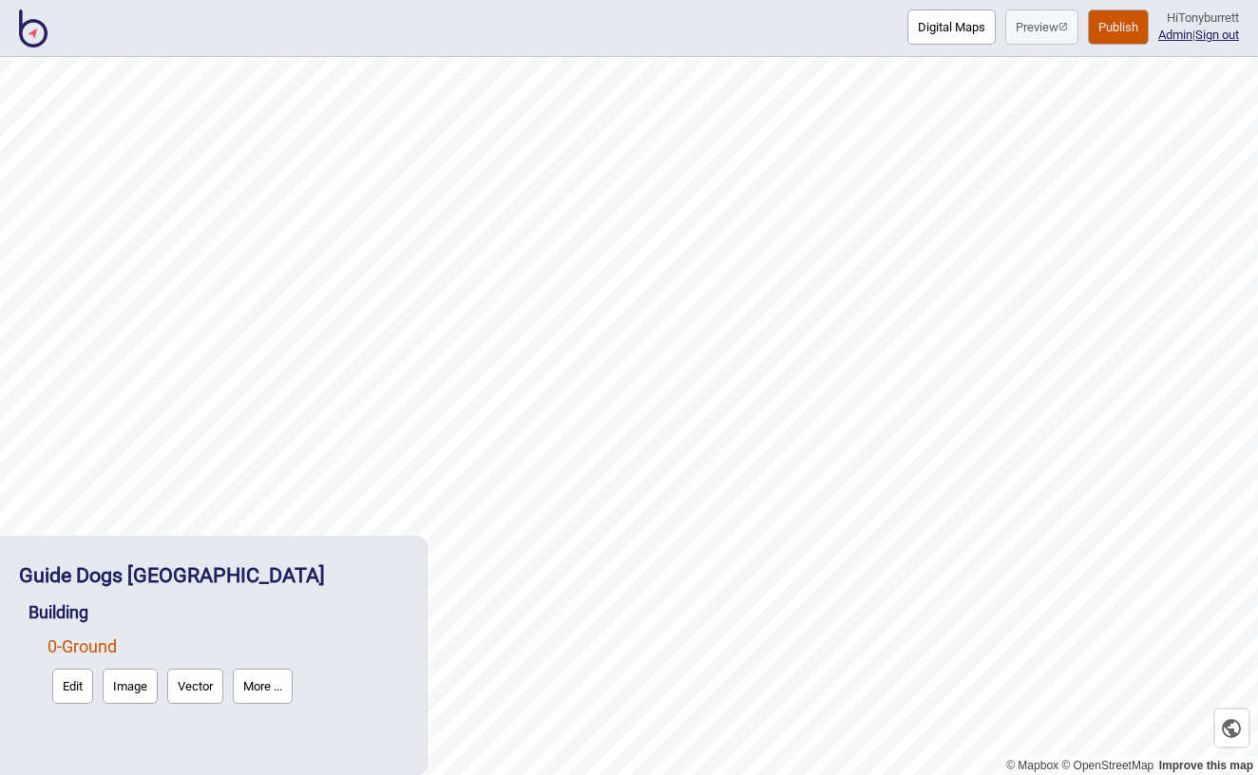
click at [85, 689] on button "Edit" at bounding box center [72, 686] width 41 height 35
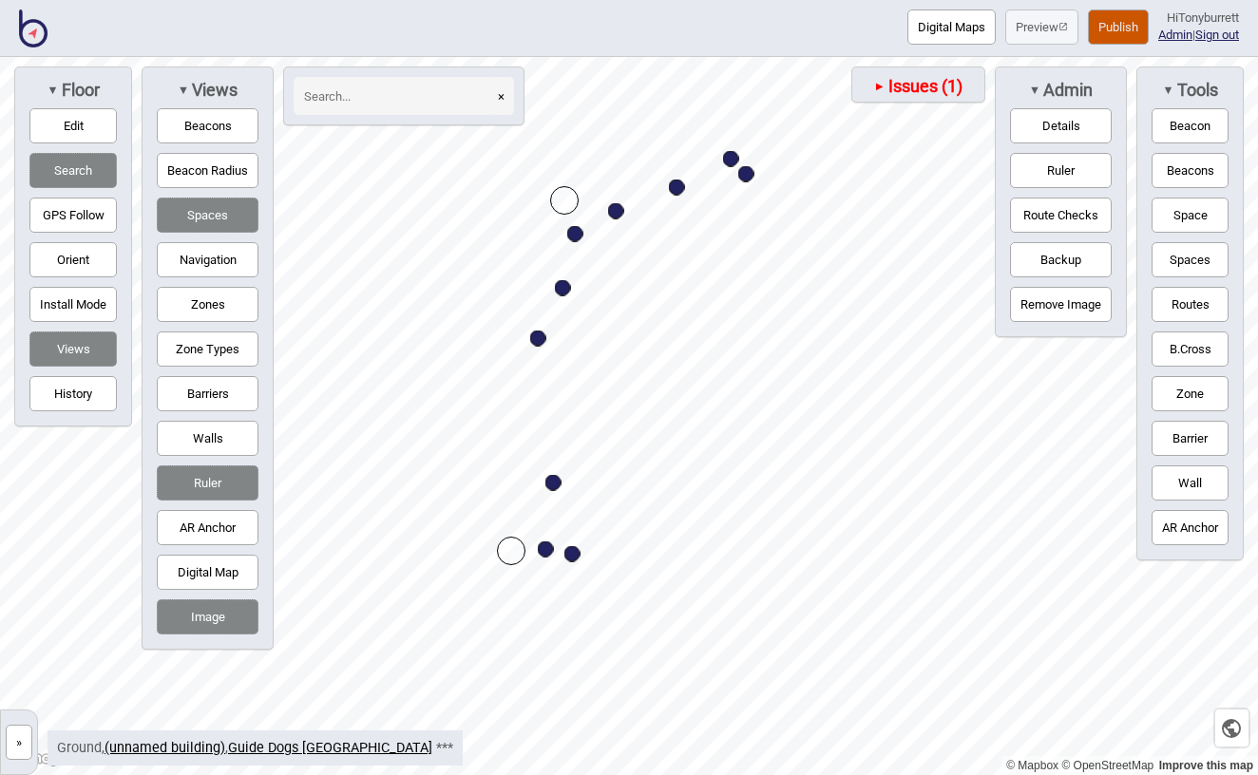
click at [26, 743] on button "»" at bounding box center [19, 742] width 27 height 35
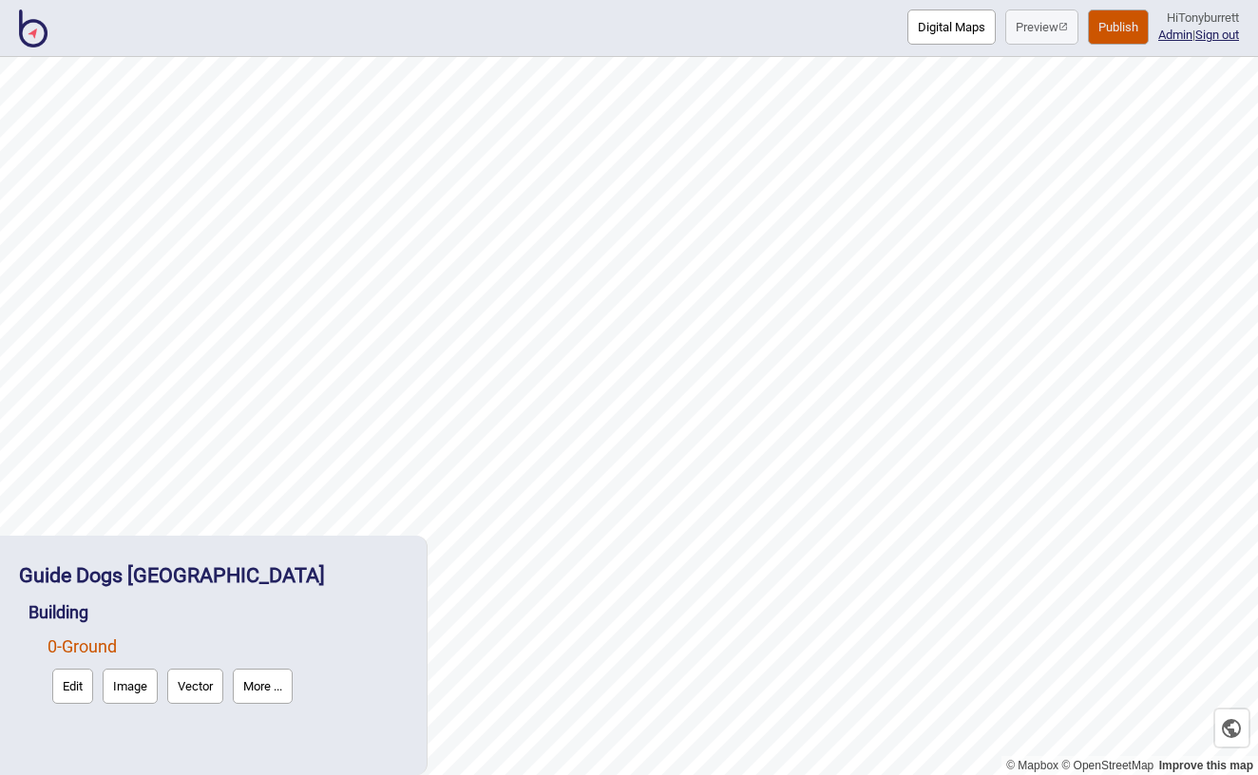
click at [127, 681] on button "Image" at bounding box center [130, 686] width 55 height 35
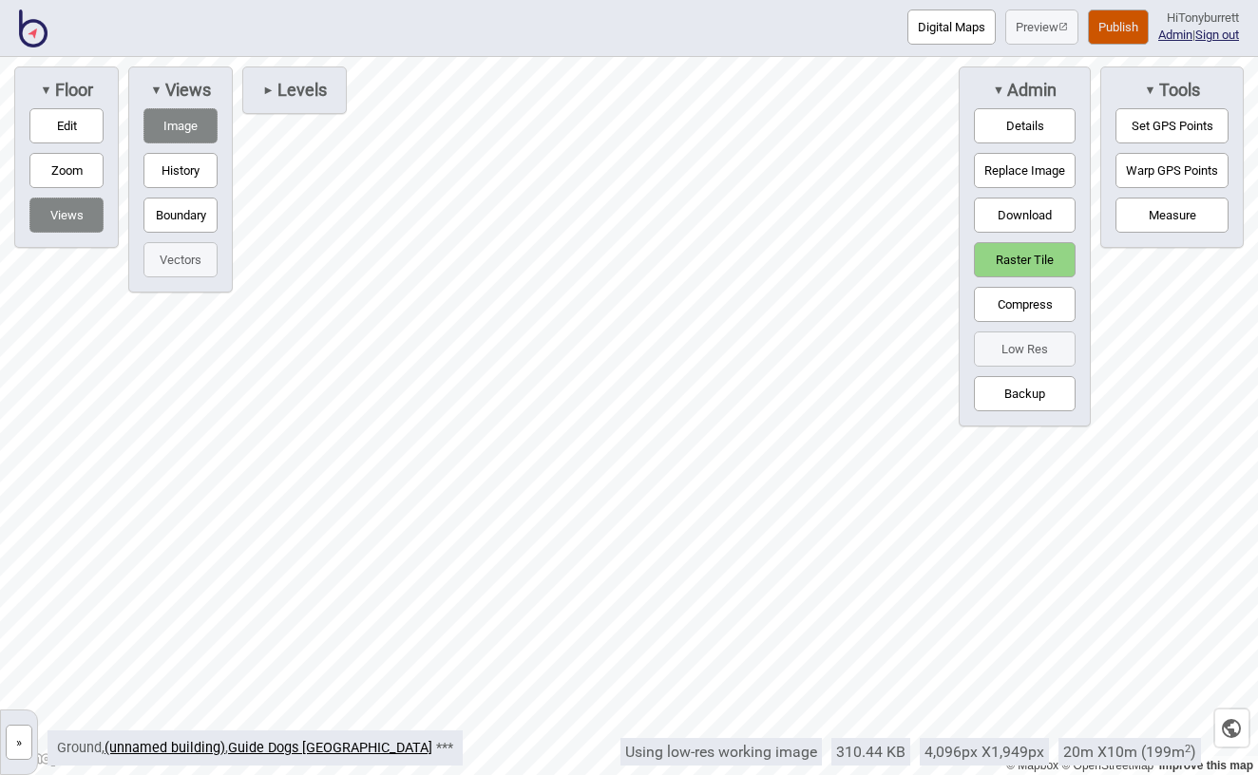
click at [1045, 261] on button "Raster Tile" at bounding box center [1025, 259] width 102 height 35
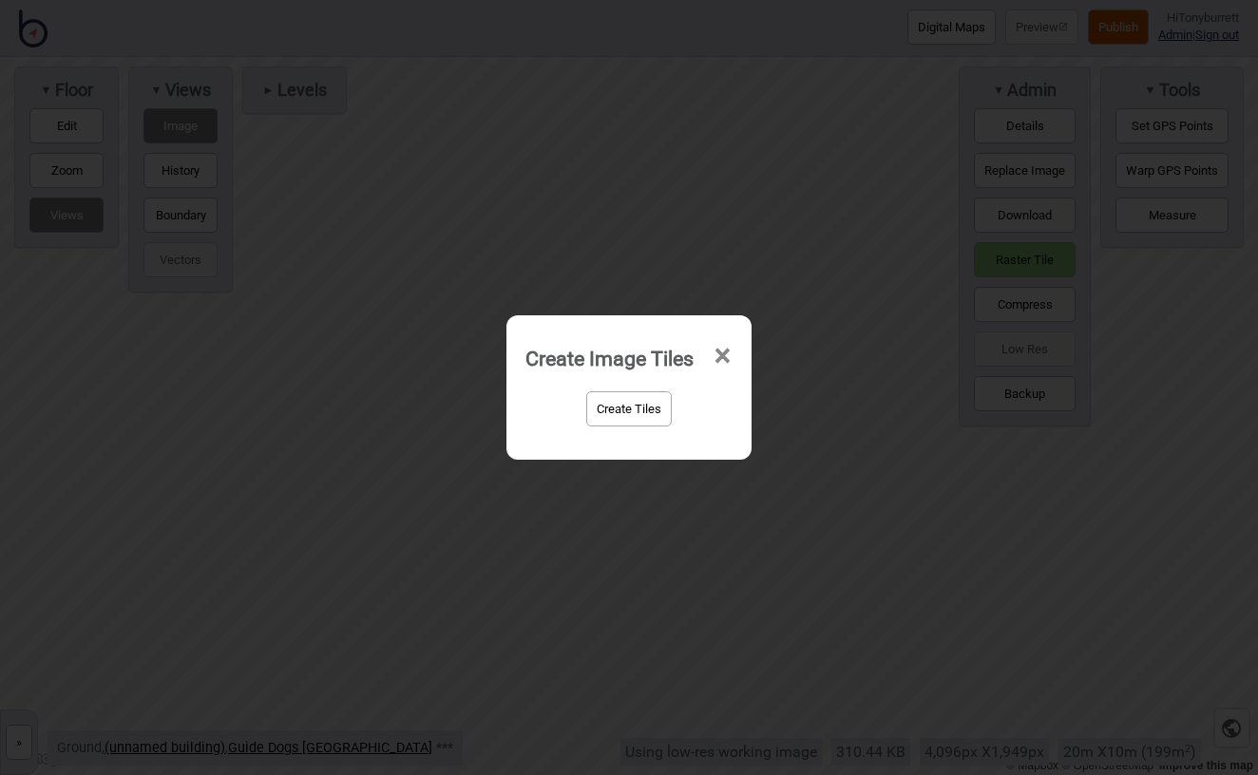
click at [636, 406] on button "Create Tiles" at bounding box center [629, 408] width 86 height 35
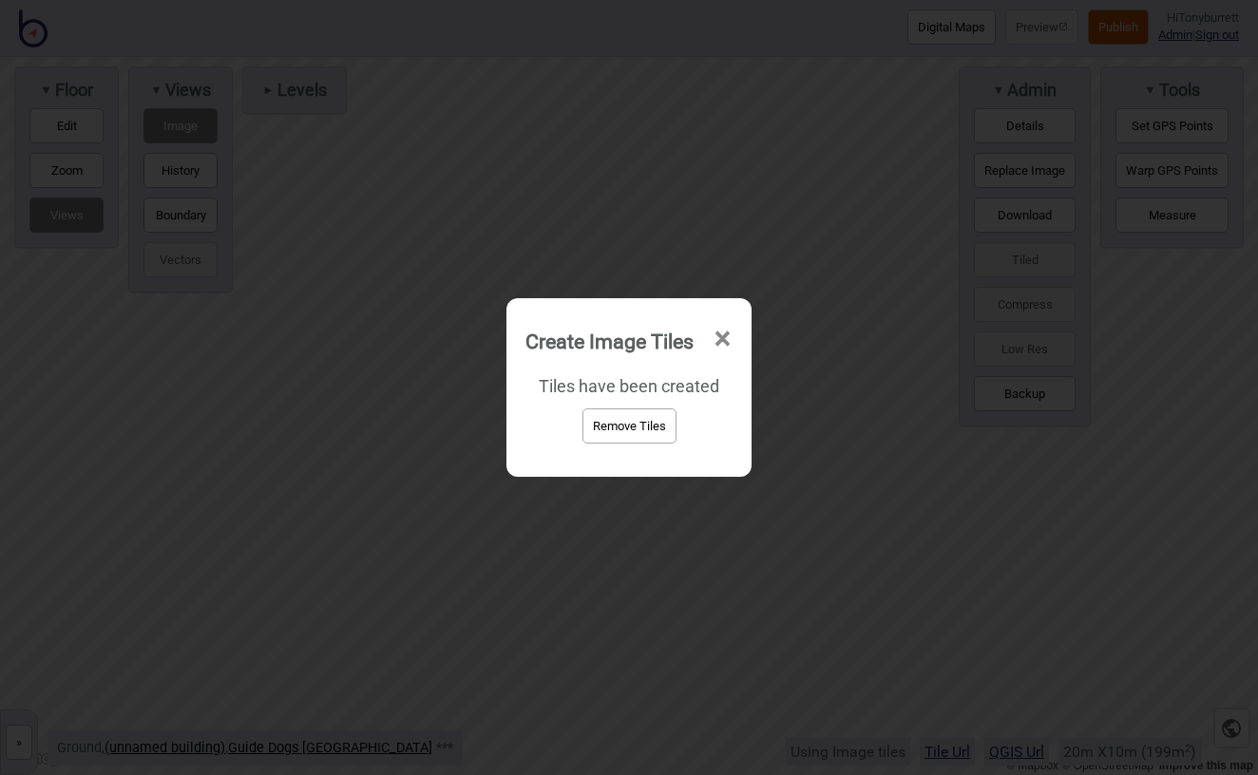
click at [733, 341] on span "×" at bounding box center [723, 339] width 20 height 63
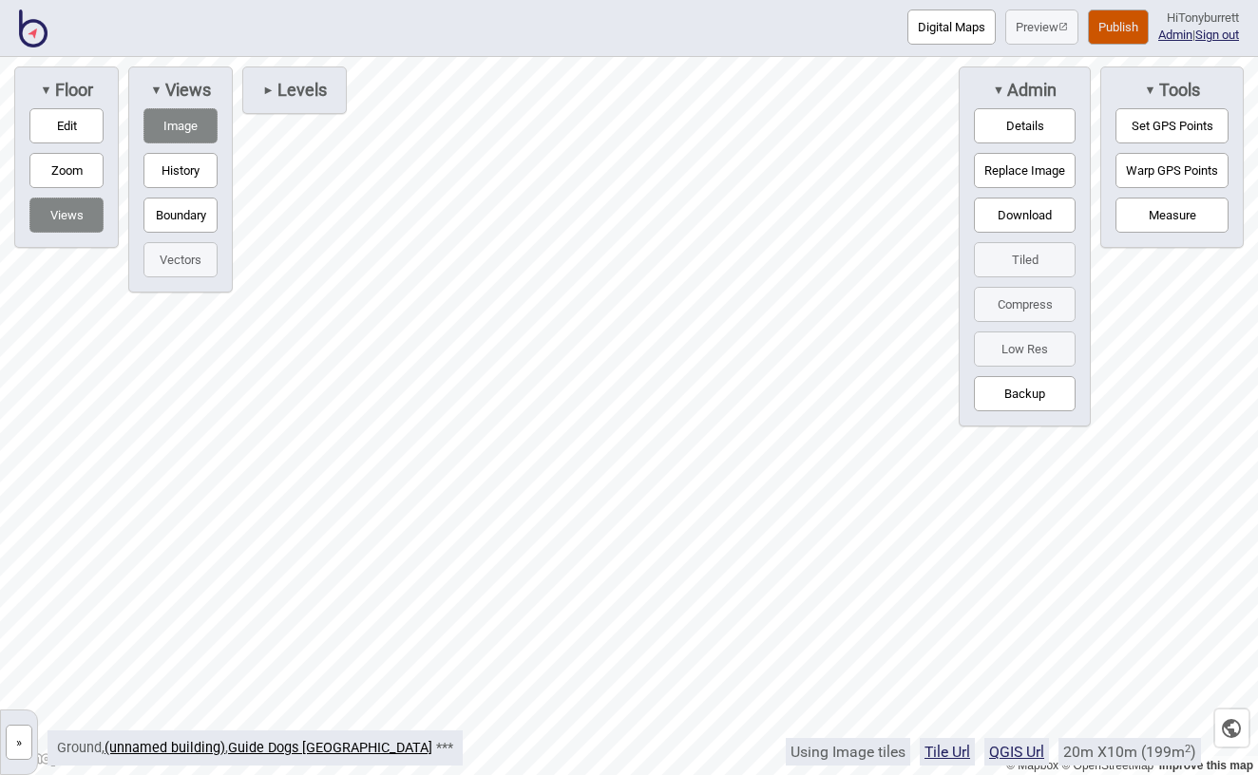
click at [32, 744] on button "»" at bounding box center [19, 742] width 27 height 35
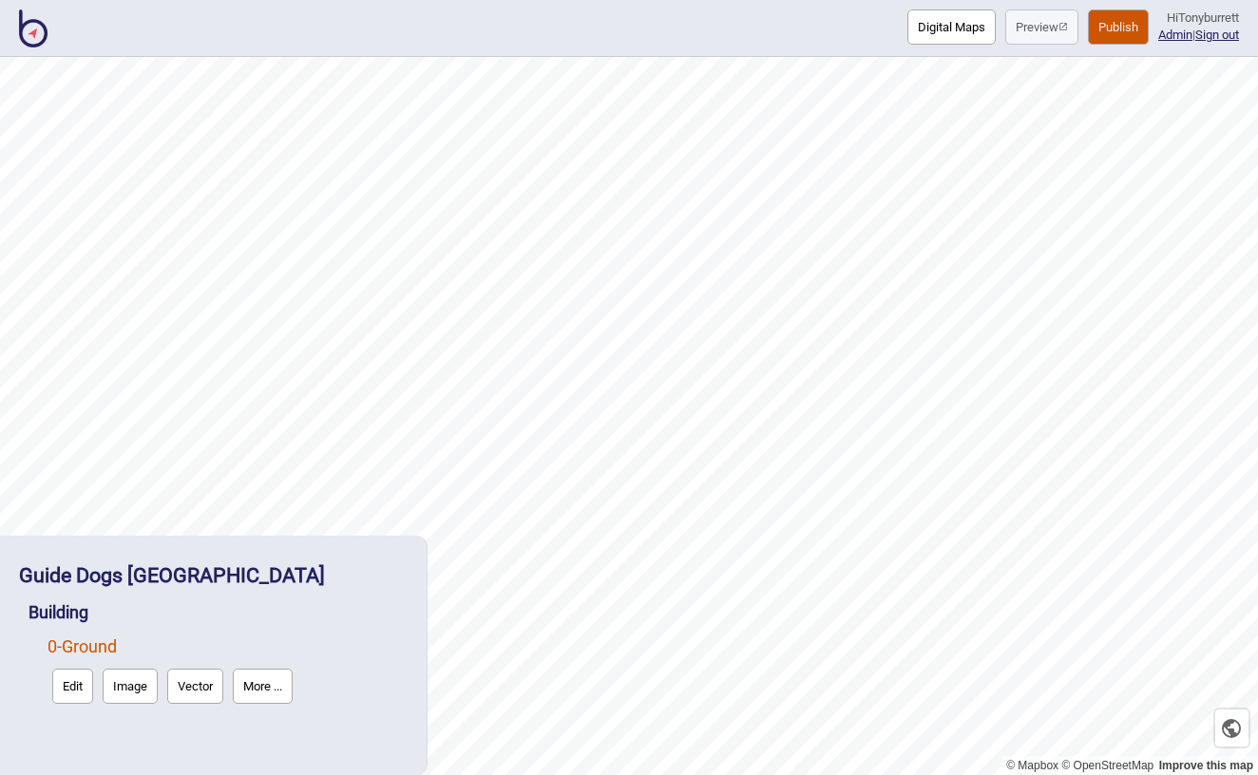
click at [131, 688] on button "Image" at bounding box center [130, 686] width 55 height 35
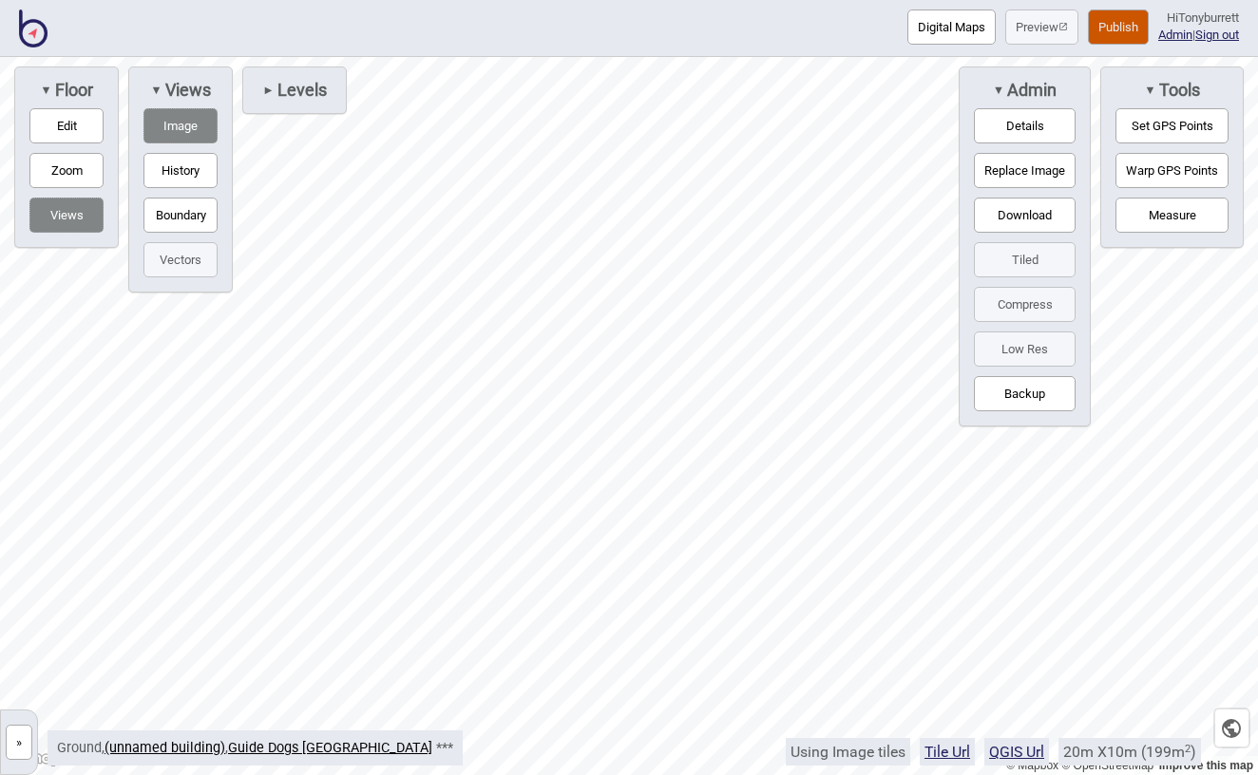
click at [16, 747] on button "»" at bounding box center [19, 742] width 27 height 35
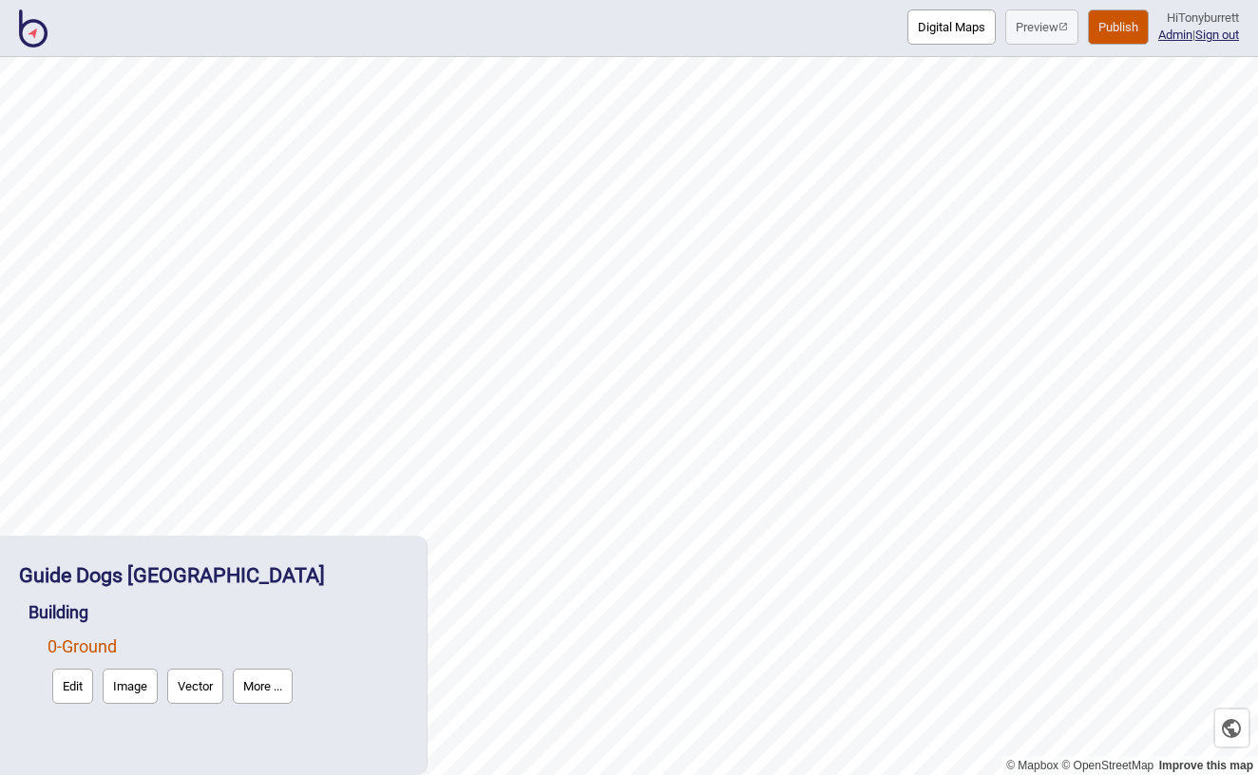
click at [287, 672] on button "More ..." at bounding box center [263, 686] width 60 height 35
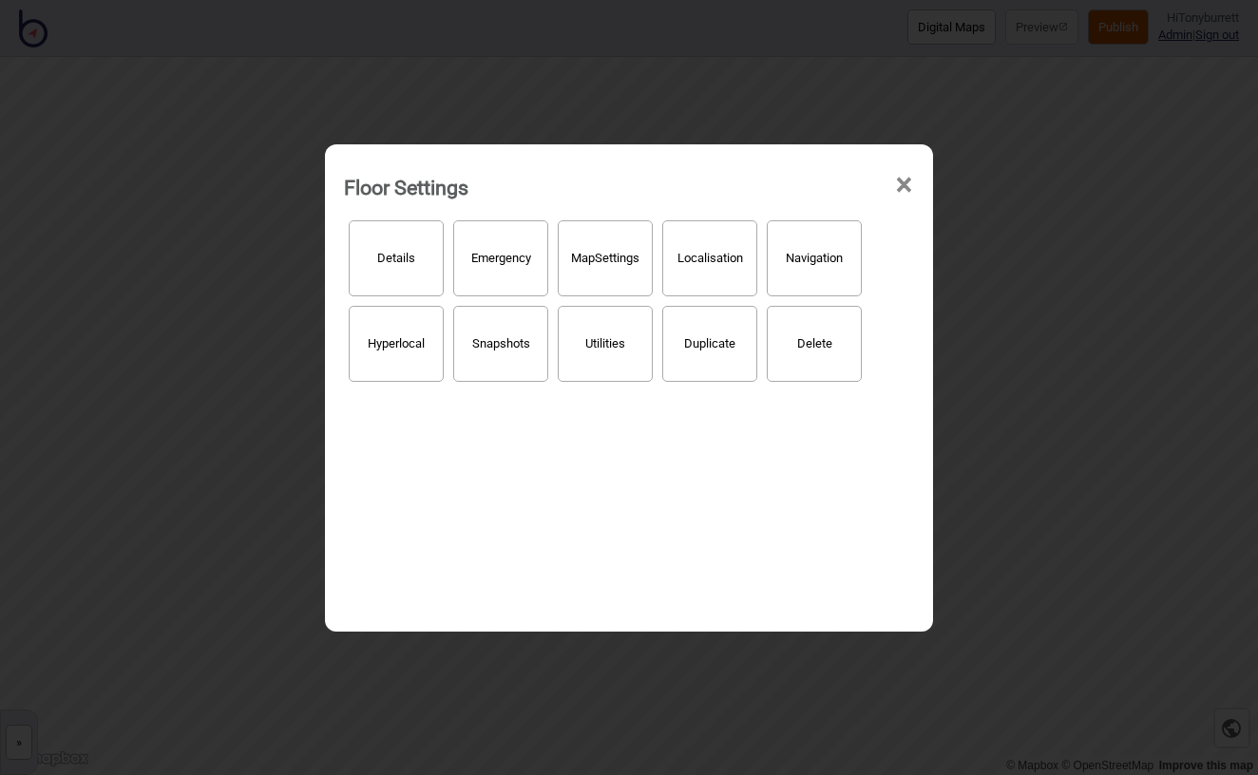
click at [421, 347] on button "Hyperlocal" at bounding box center [396, 344] width 95 height 76
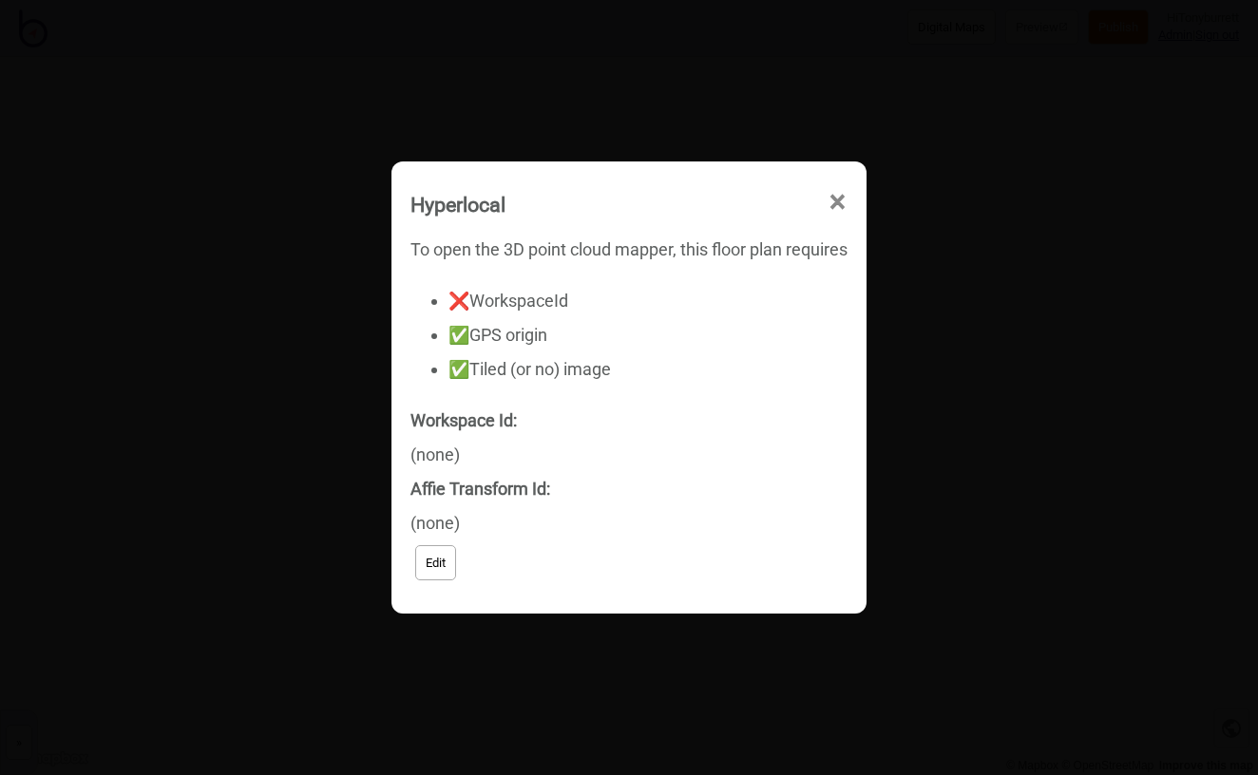
click at [443, 556] on button "Edit" at bounding box center [435, 562] width 41 height 35
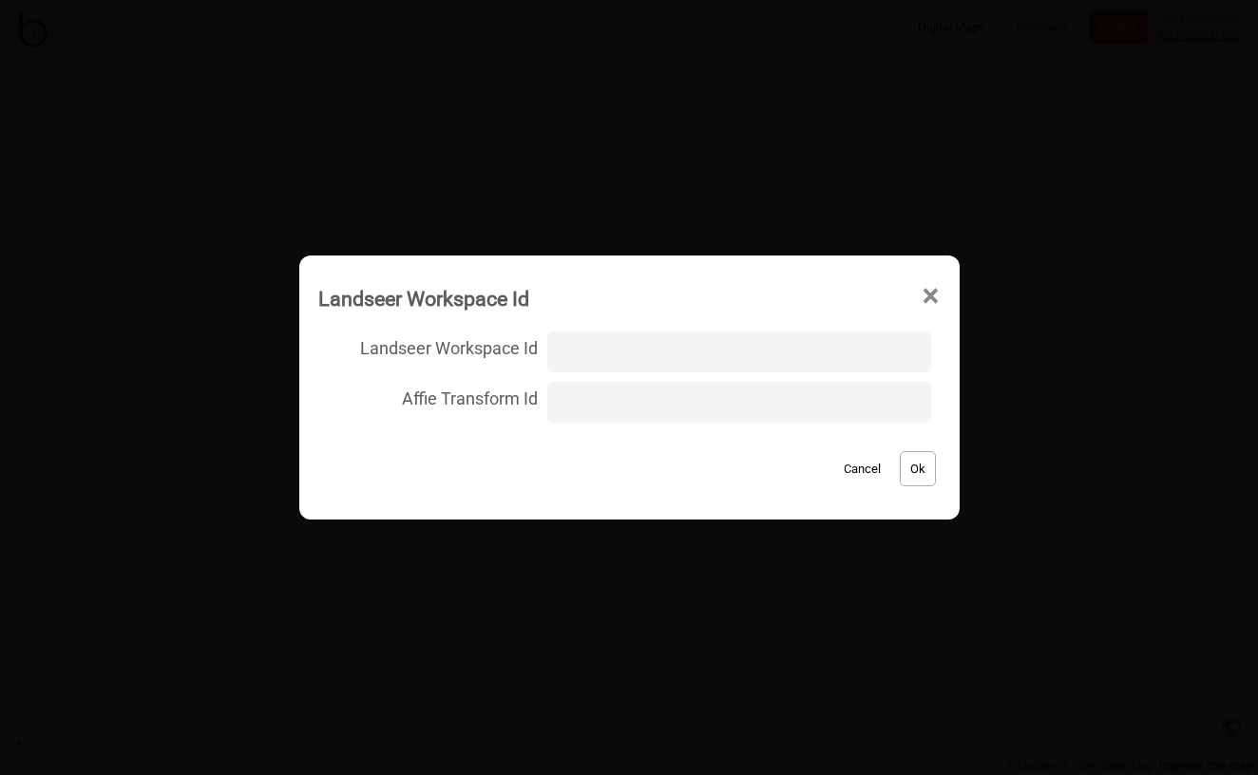
paste input "GDCanberra/ground_outside/091b8ea0730ef0667e9d07569d3433e4"
type input "GDCanberra/ground_outside/091b8ea0730ef0667e9d07569d3433e4"
click at [908, 467] on button "Ok" at bounding box center [918, 468] width 36 height 35
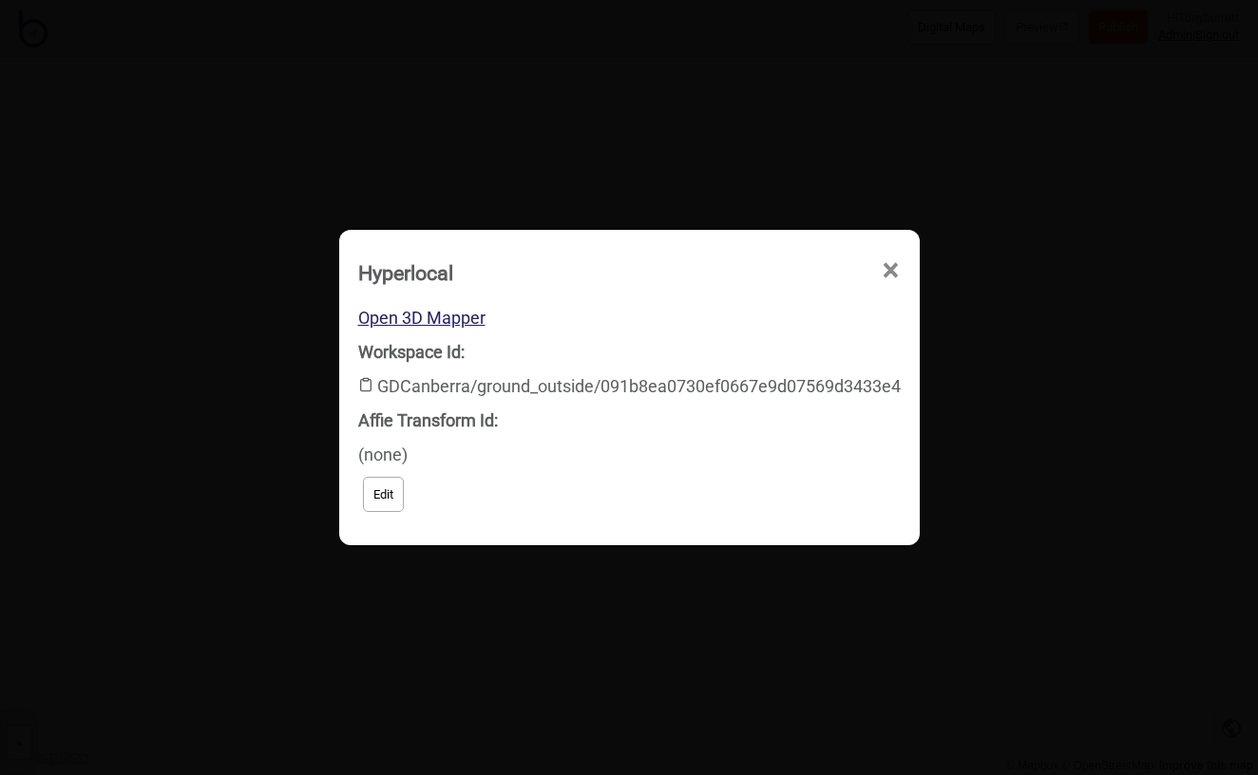
click at [427, 330] on div "Open 3D Mapper Workspace Id: GDCanberra/ground_outside/091b8ea0730ef0667e9d0756…" at bounding box center [629, 409] width 543 height 216
click at [429, 319] on link "Open 3D Mapper" at bounding box center [421, 318] width 127 height 20
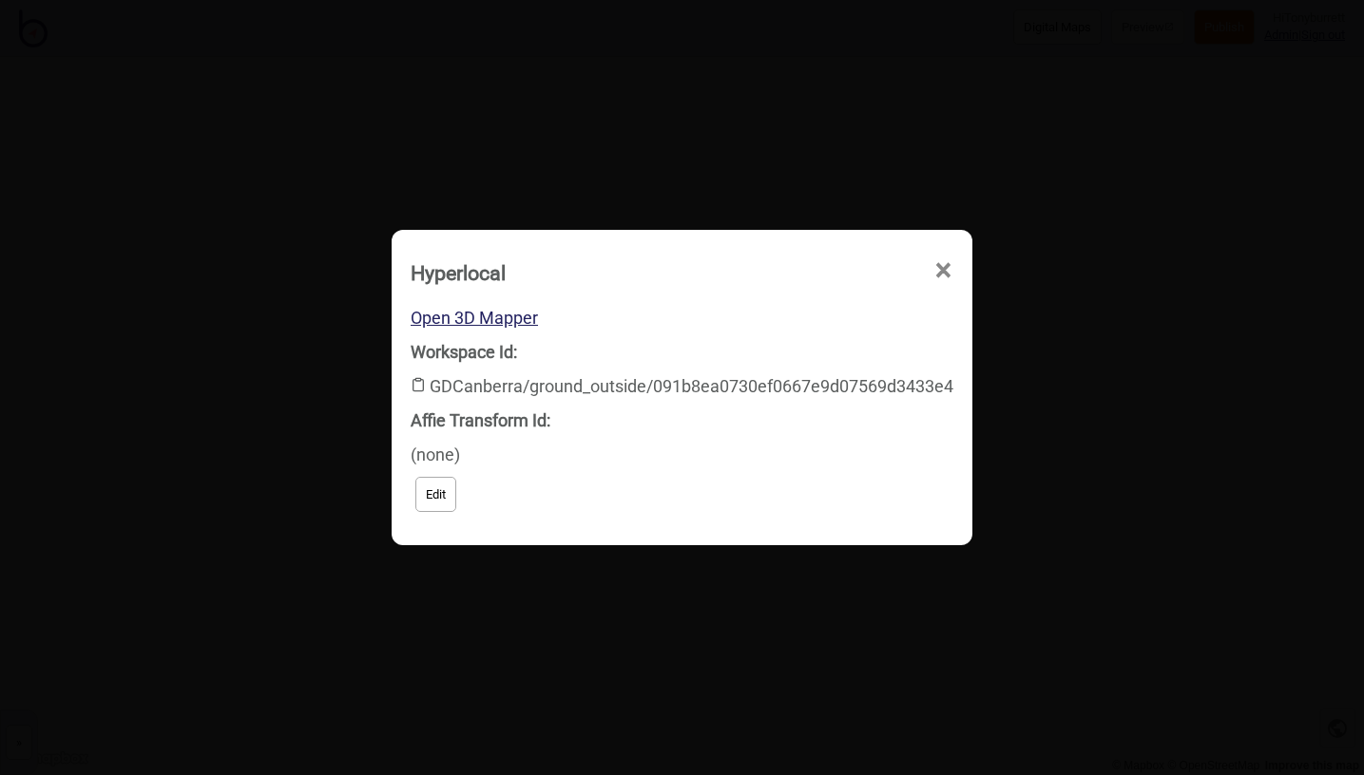
click at [444, 485] on button "Edit" at bounding box center [435, 494] width 41 height 35
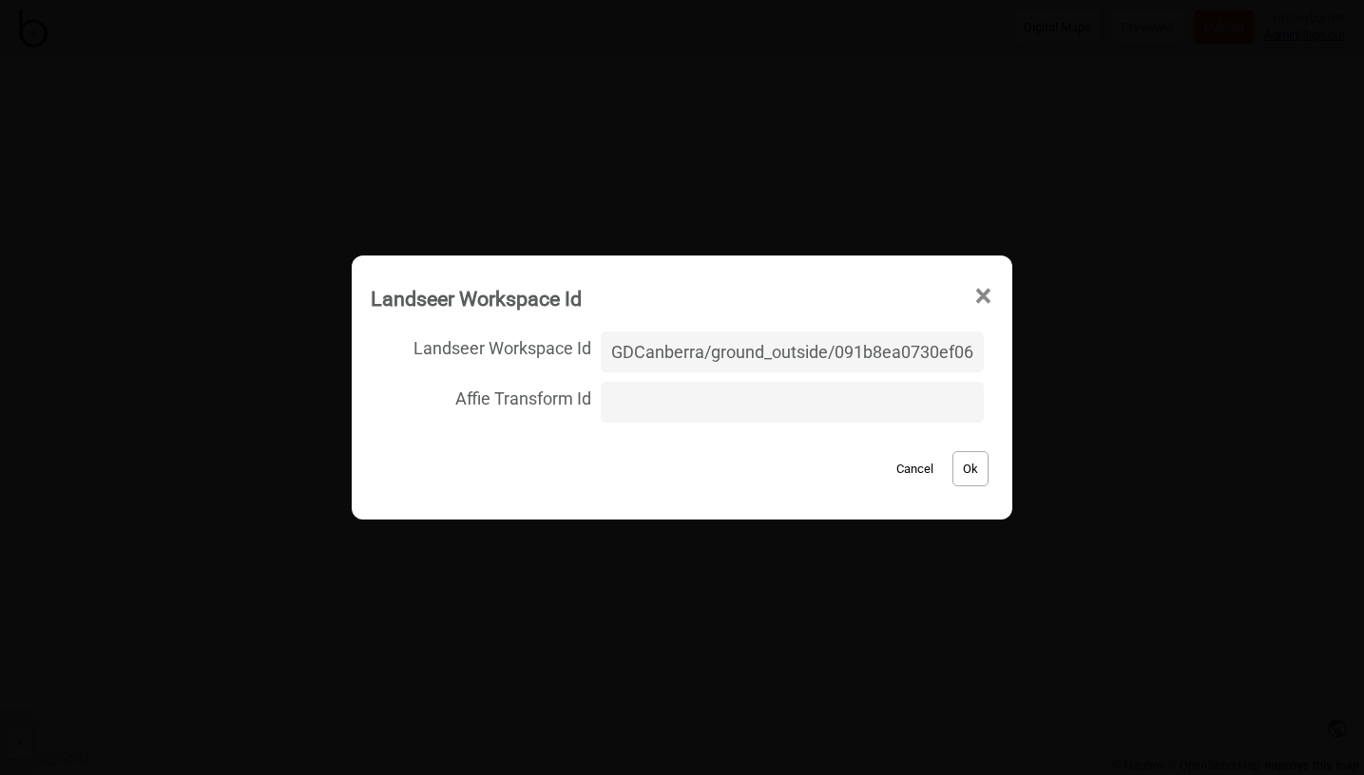
scroll to position [0, 189]
click at [689, 350] on input "GDCanberra/ground_outside/091b8ea0730ef0667e9d07569d3433e4" at bounding box center [792, 352] width 383 height 41
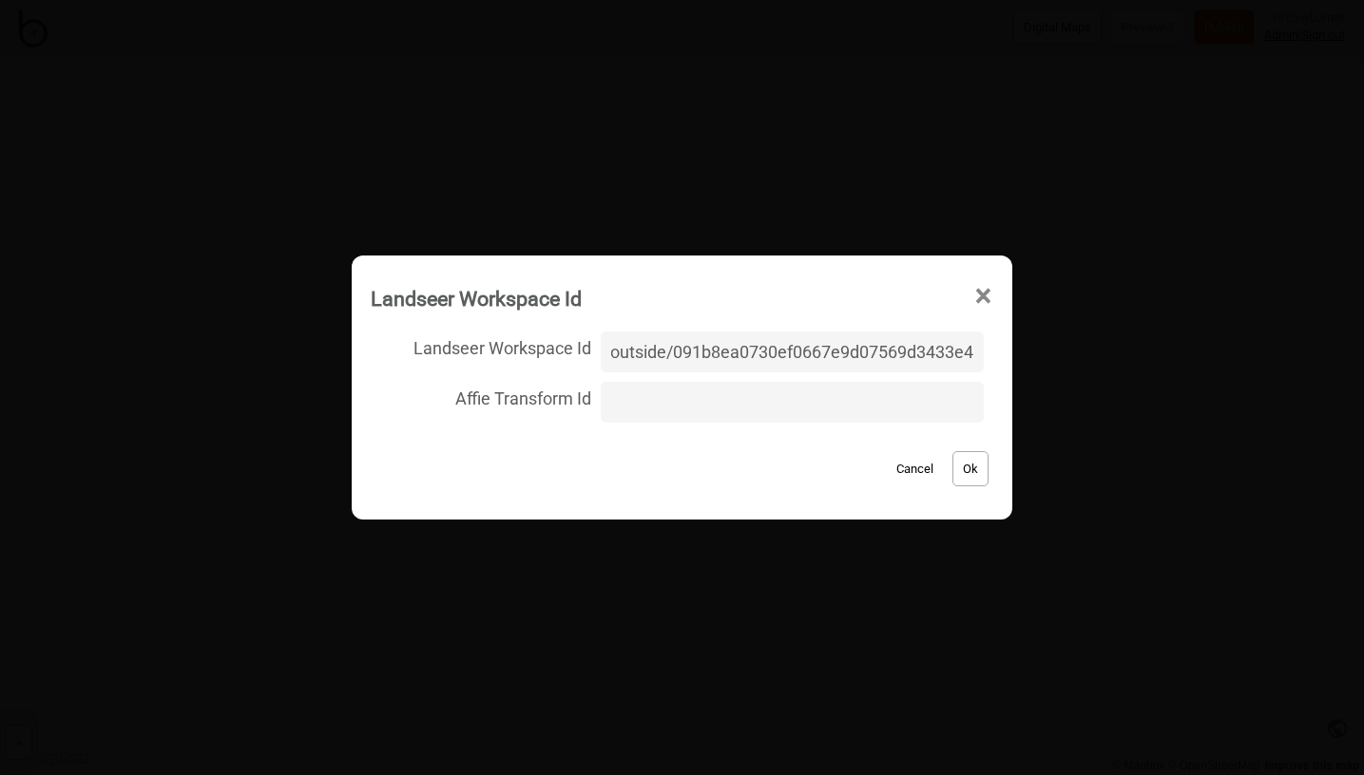
type input "GDCanberra/Ground/315687e31496afffdb2c6bb142677421"
click at [956, 468] on button "Ok" at bounding box center [970, 468] width 36 height 35
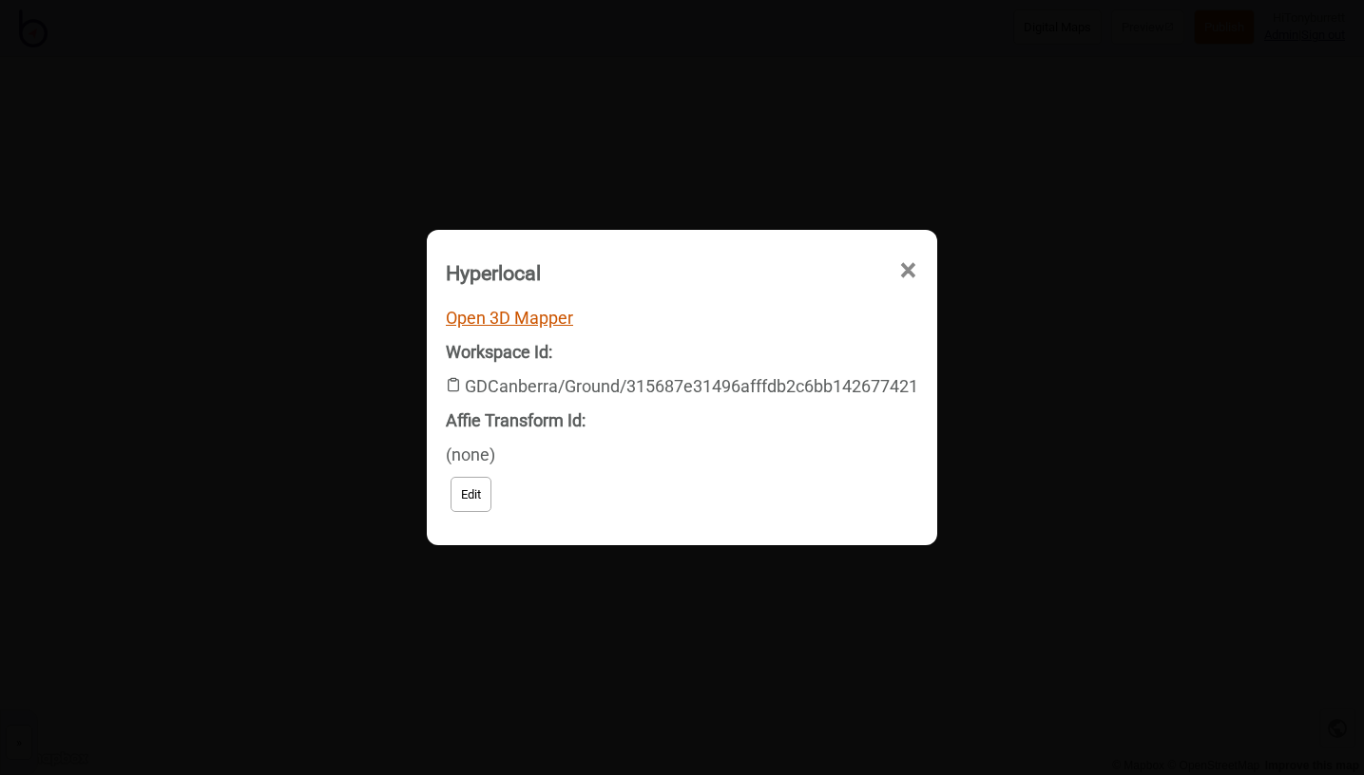
click at [546, 313] on link "Open 3D Mapper" at bounding box center [509, 318] width 127 height 20
click at [907, 271] on span "×" at bounding box center [908, 270] width 20 height 63
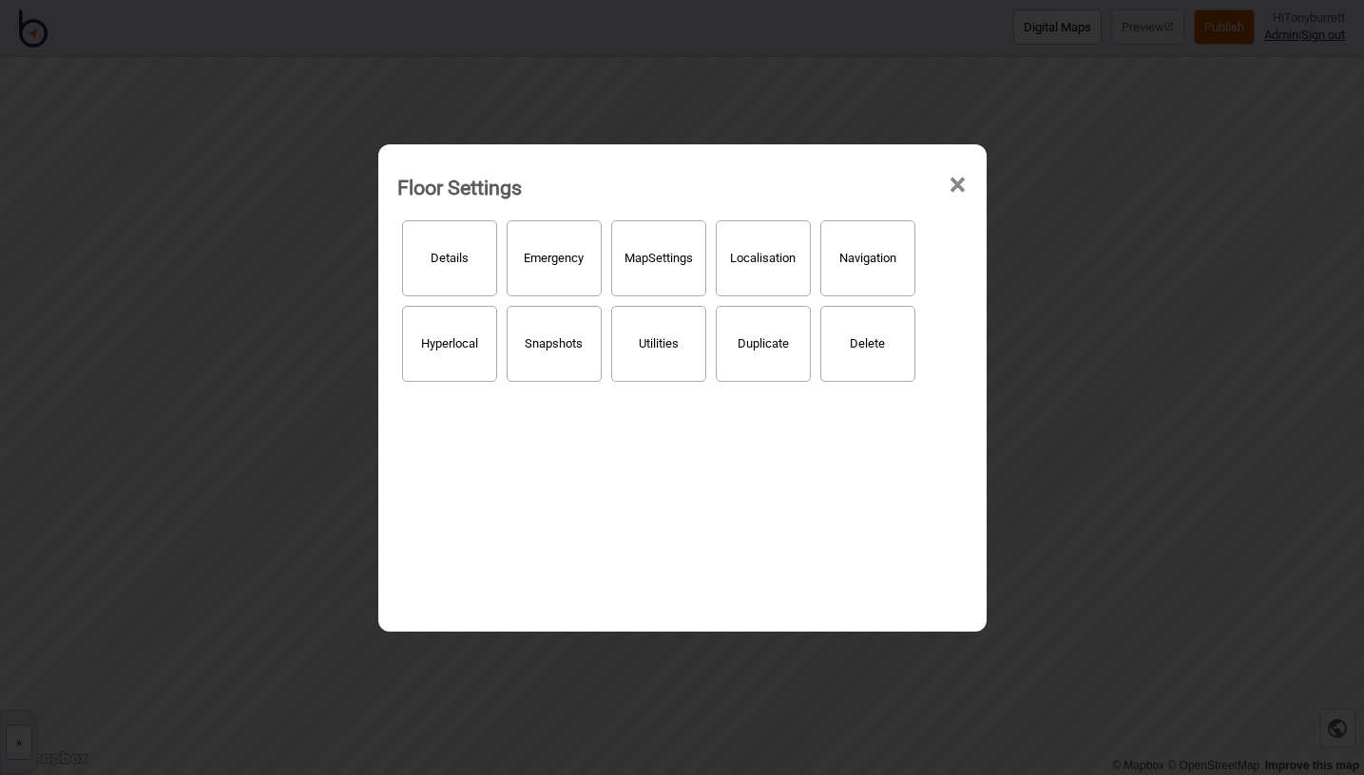
click at [954, 188] on span "×" at bounding box center [957, 185] width 20 height 63
